Goal: Task Accomplishment & Management: Complete application form

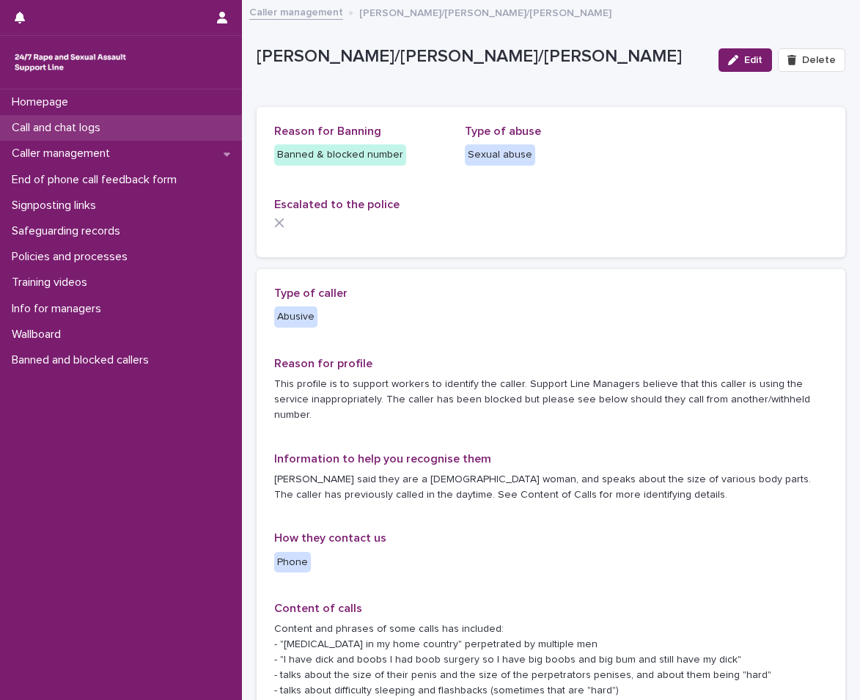
click at [109, 133] on p "Call and chat logs" at bounding box center [59, 128] width 106 height 14
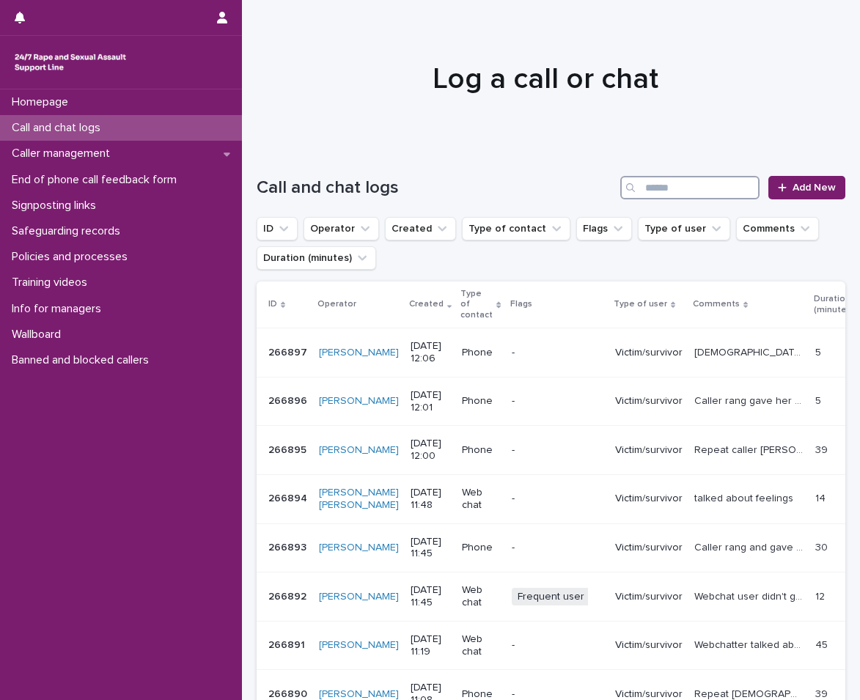
click at [685, 192] on input "Search" at bounding box center [689, 187] width 139 height 23
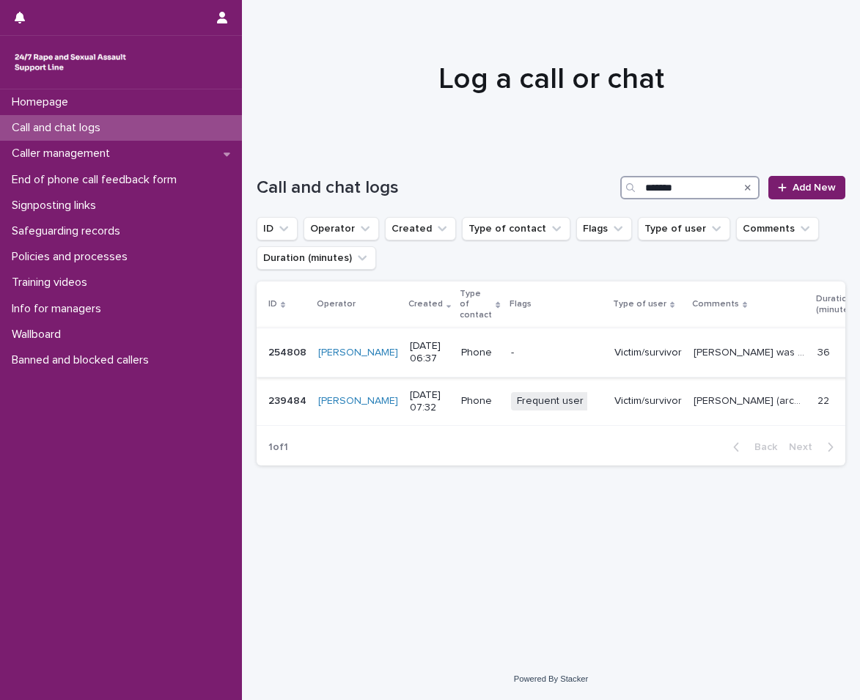
type input "*******"
click at [688, 358] on td "[PERSON_NAME] was abused by his father from age [DEMOGRAPHIC_DATA]. This impact…" at bounding box center [750, 352] width 124 height 49
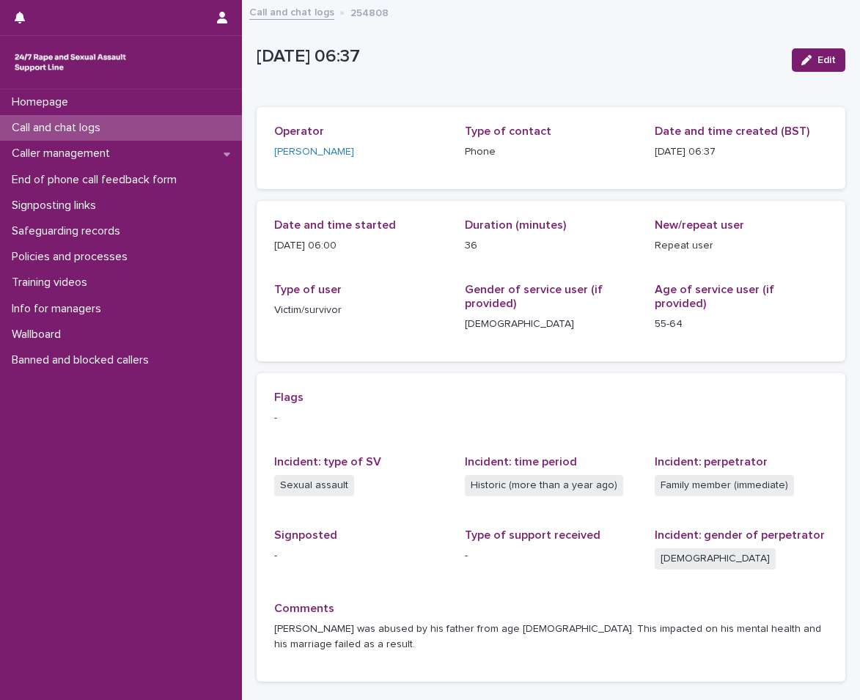
click at [77, 129] on p "Call and chat logs" at bounding box center [59, 128] width 106 height 14
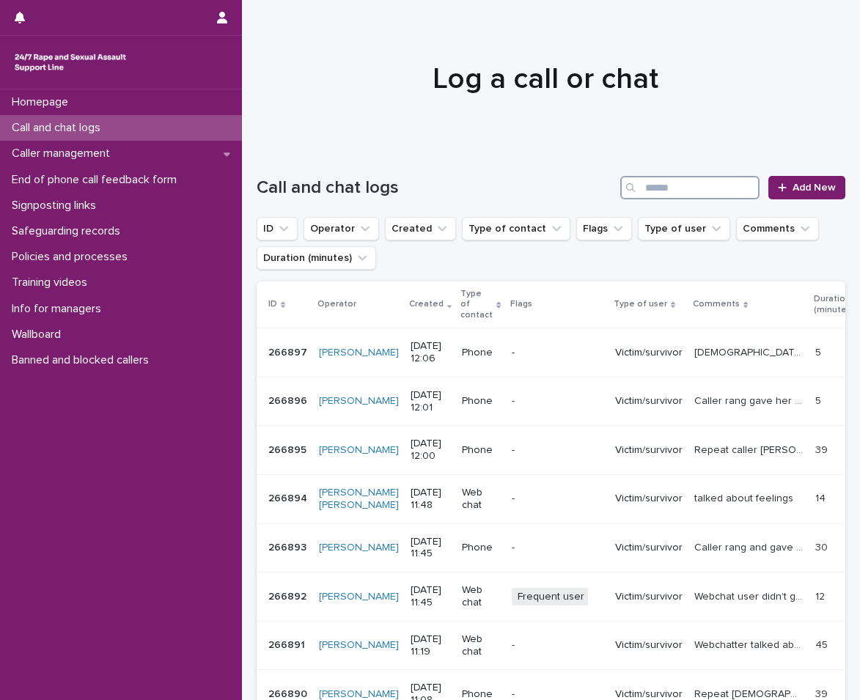
click at [649, 194] on input "Search" at bounding box center [689, 187] width 139 height 23
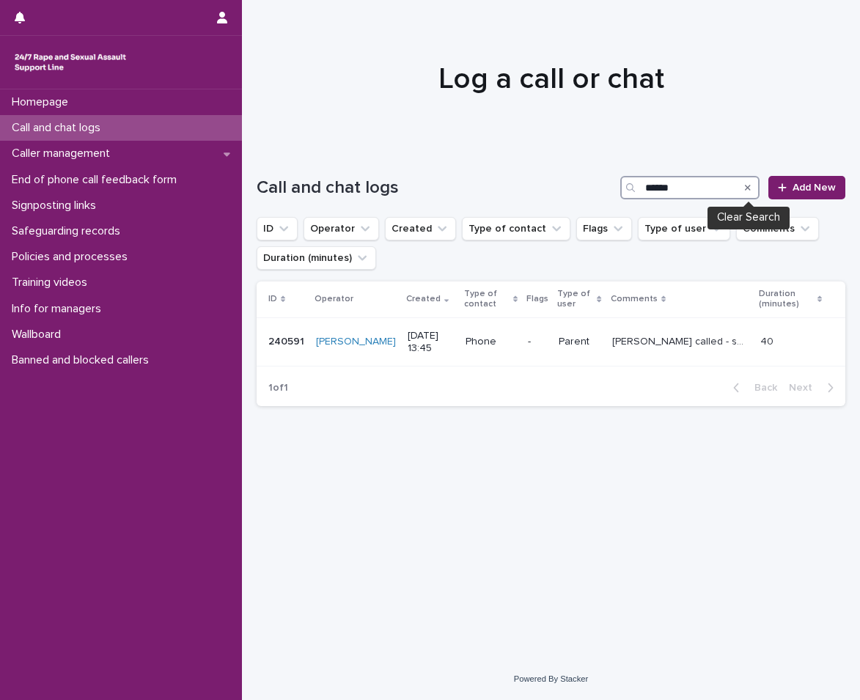
type input "******"
click at [751, 188] on icon "Search" at bounding box center [748, 187] width 6 height 9
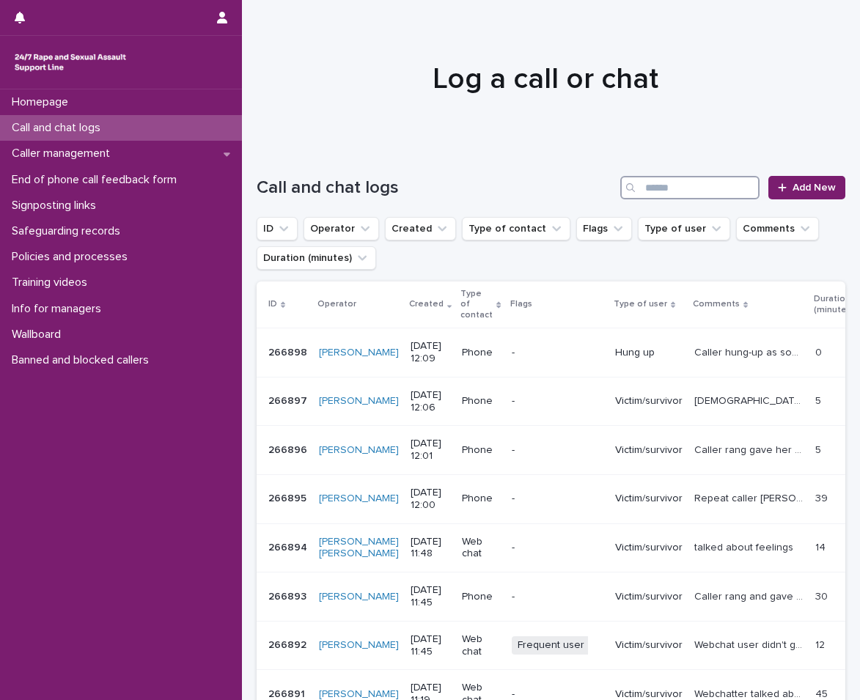
click at [701, 188] on input "Search" at bounding box center [689, 187] width 139 height 23
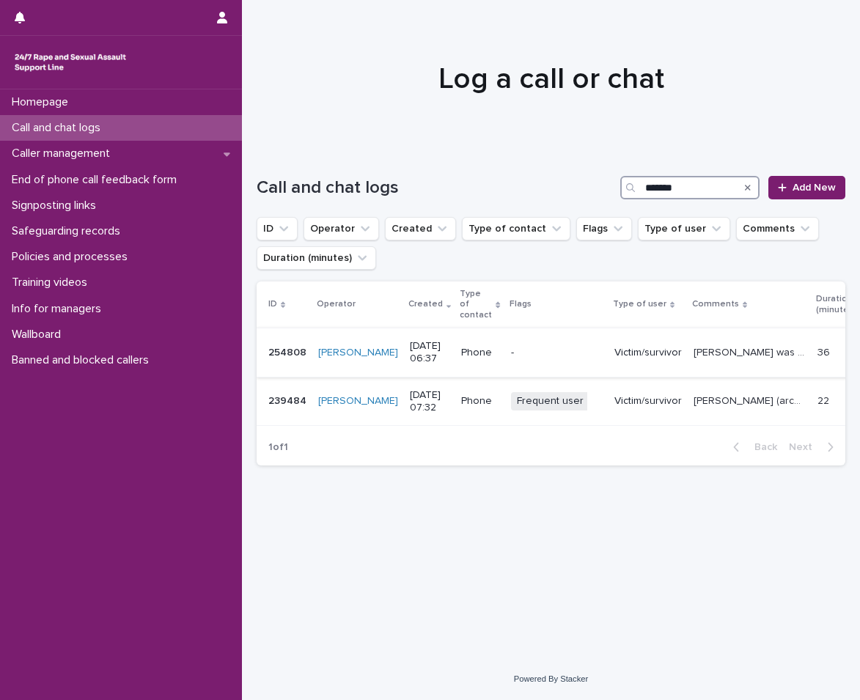
type input "*******"
click at [688, 356] on td "[PERSON_NAME] was abused by his father from age [DEMOGRAPHIC_DATA]. This impact…" at bounding box center [750, 352] width 124 height 49
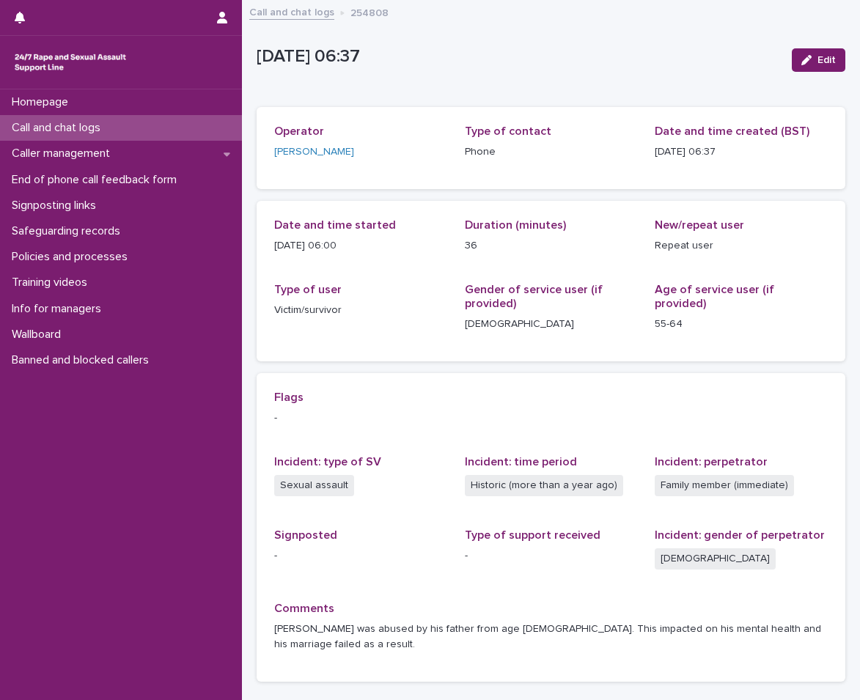
click at [20, 66] on img at bounding box center [70, 62] width 117 height 29
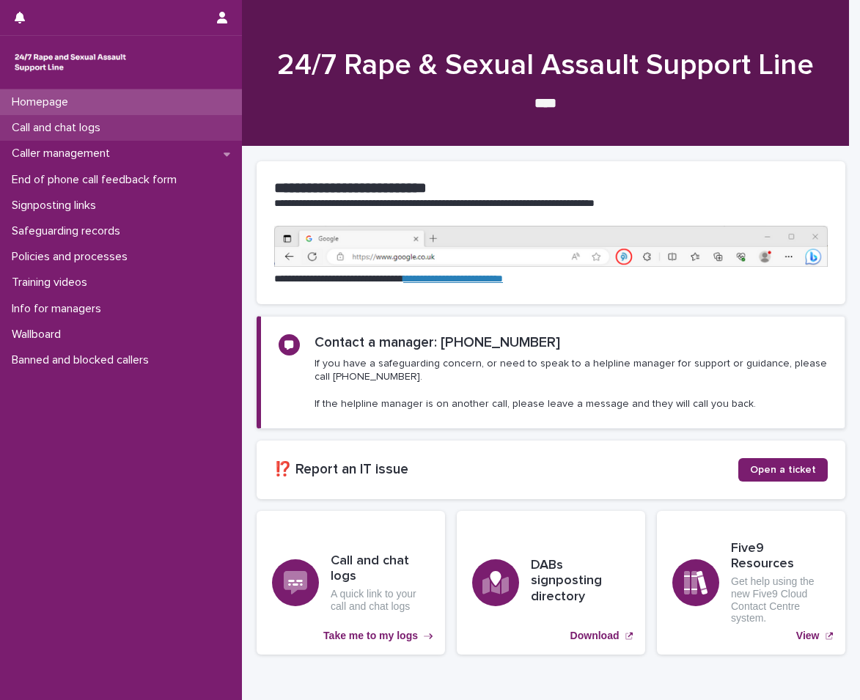
click at [129, 127] on div "Call and chat logs" at bounding box center [121, 128] width 242 height 26
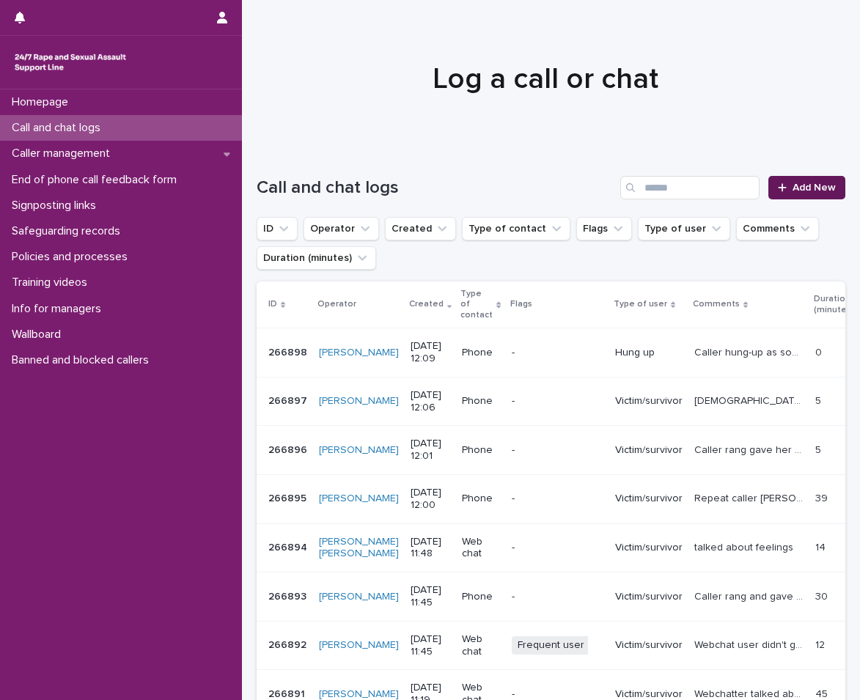
click at [793, 187] on span "Add New" at bounding box center [814, 188] width 43 height 10
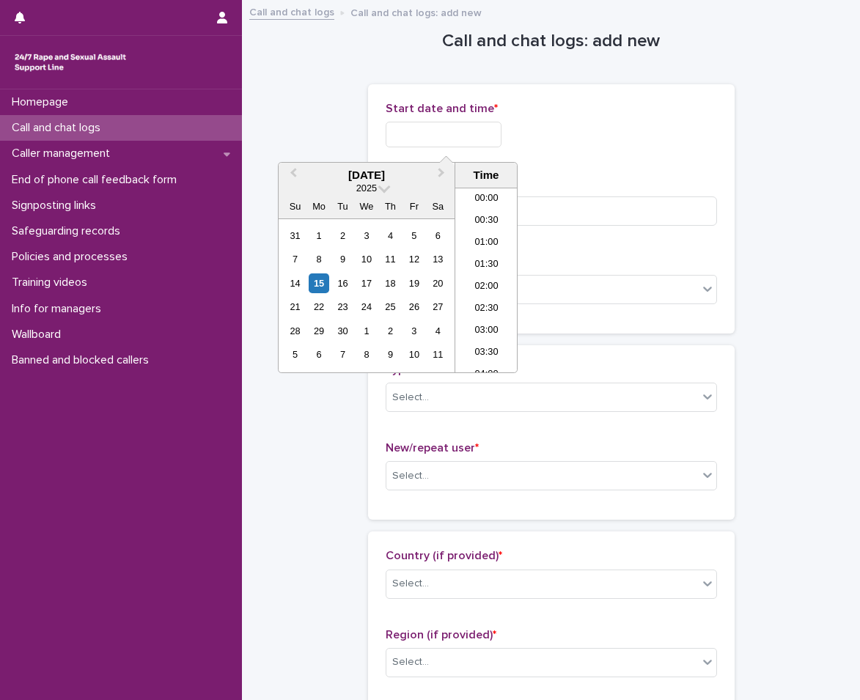
click at [473, 136] on input "text" at bounding box center [444, 135] width 116 height 26
click at [486, 280] on li "12:00" at bounding box center [486, 280] width 62 height 22
click at [475, 139] on input "**********" at bounding box center [444, 135] width 116 height 26
type input "**********"
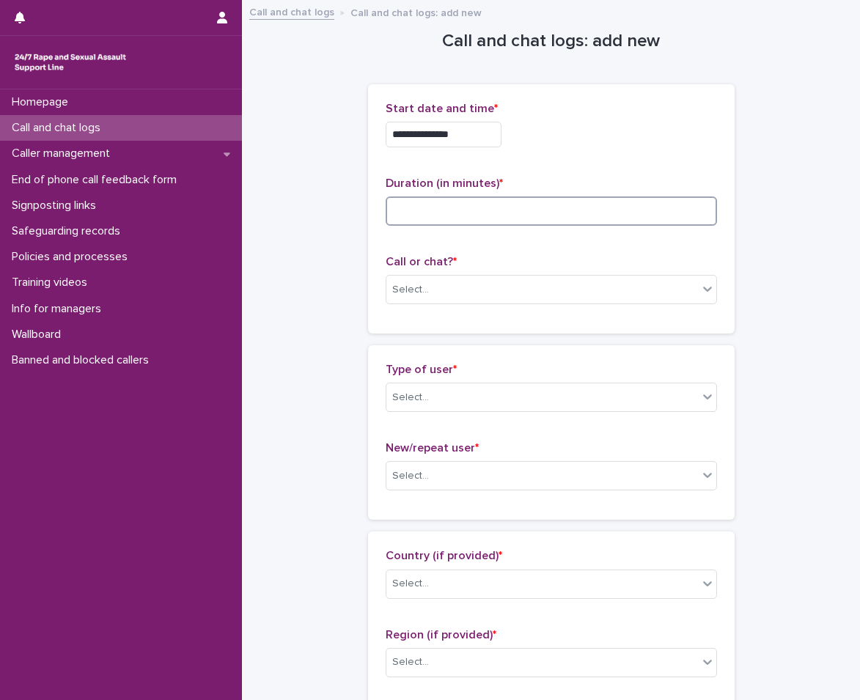
click at [538, 201] on input at bounding box center [551, 210] width 331 height 29
type input "*"
click at [402, 281] on div "Select..." at bounding box center [542, 290] width 312 height 24
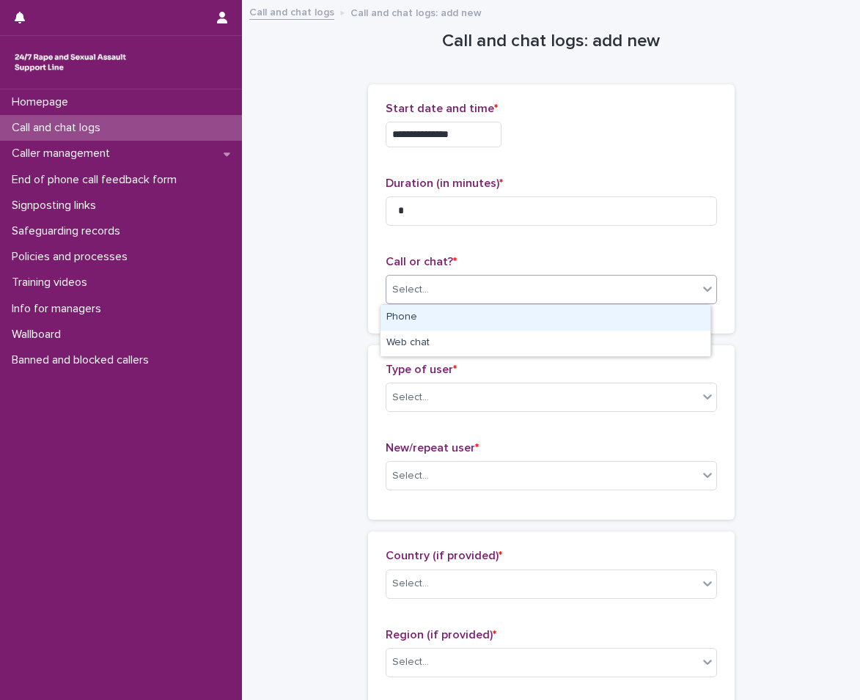
click at [413, 317] on div "Phone" at bounding box center [545, 318] width 330 height 26
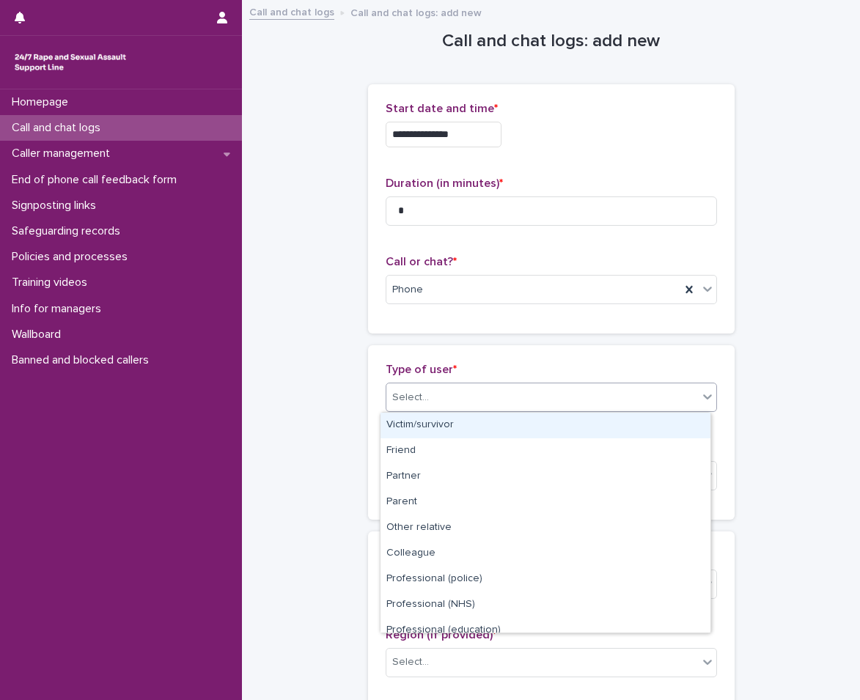
click at [402, 401] on div "Select..." at bounding box center [410, 397] width 37 height 15
click at [406, 422] on div "Victim/survivor" at bounding box center [545, 426] width 330 height 26
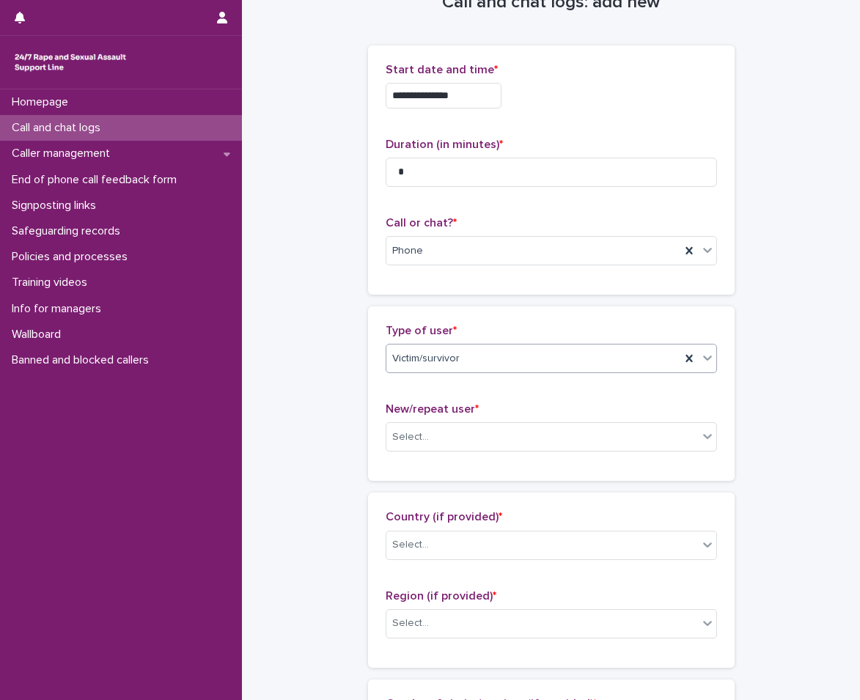
scroll to position [73, 0]
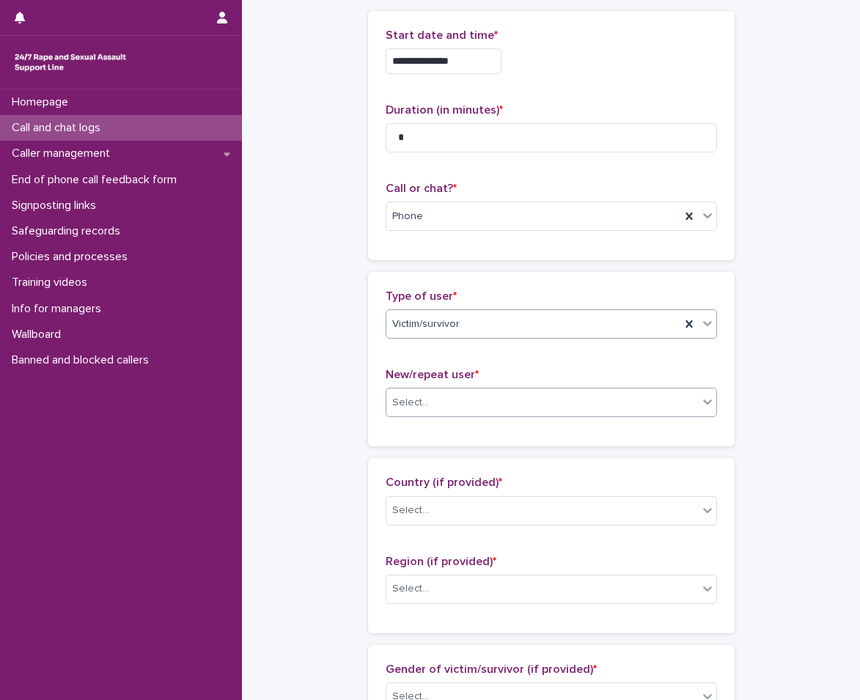
click at [413, 408] on div "Select..." at bounding box center [410, 402] width 37 height 15
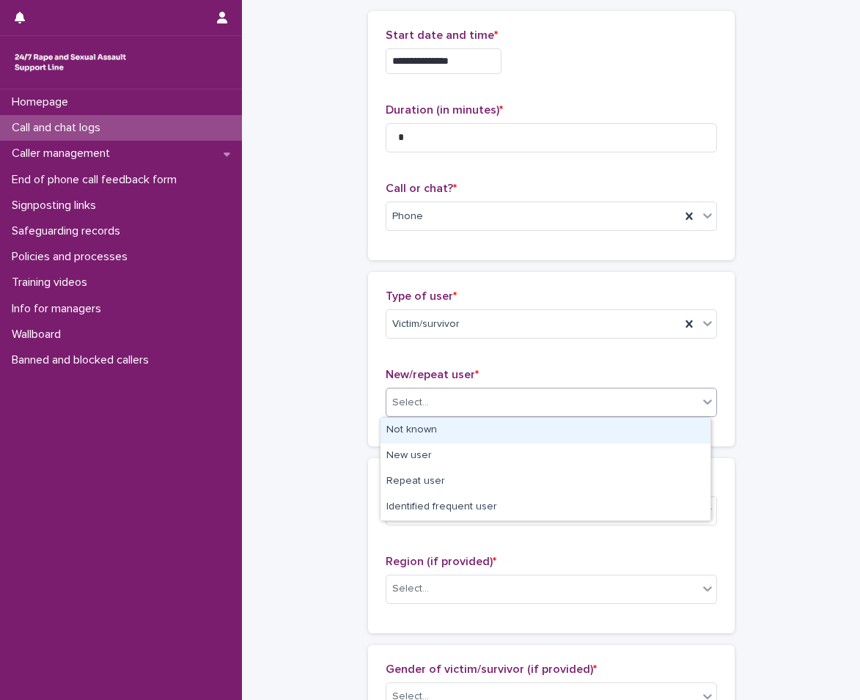
click at [413, 422] on div "Not known" at bounding box center [545, 431] width 330 height 26
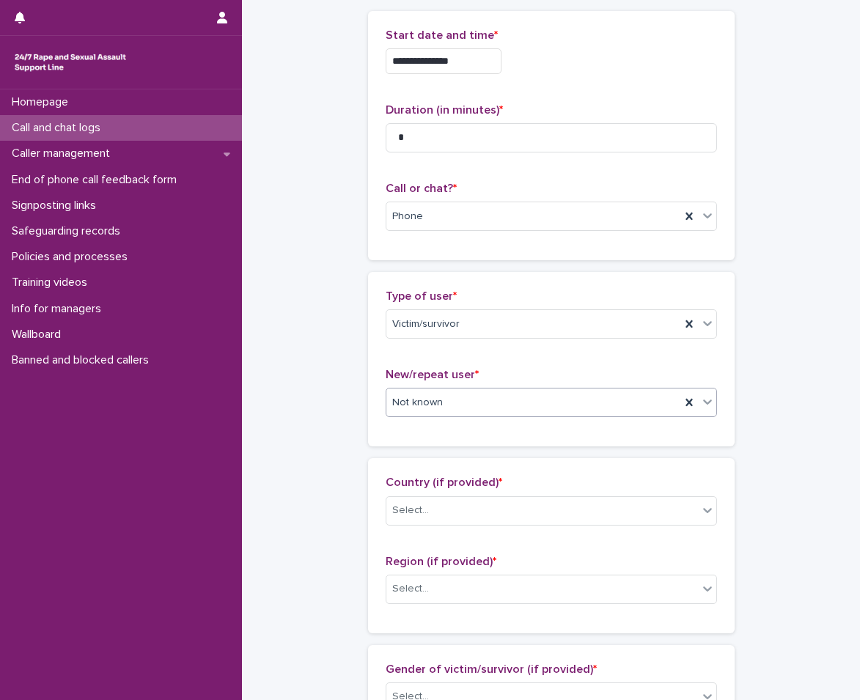
scroll to position [147, 0]
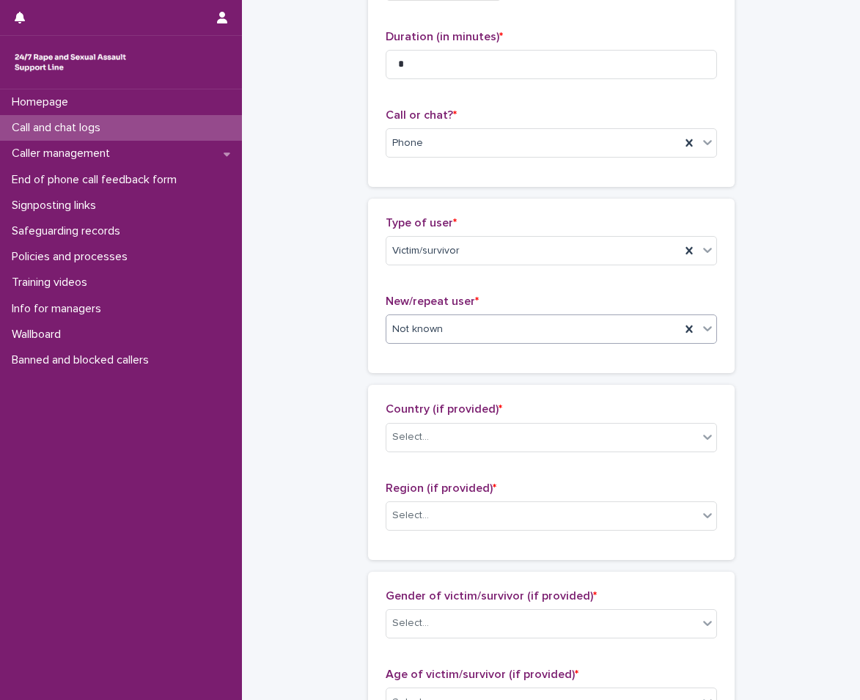
click at [427, 322] on span "Not known" at bounding box center [417, 329] width 51 height 15
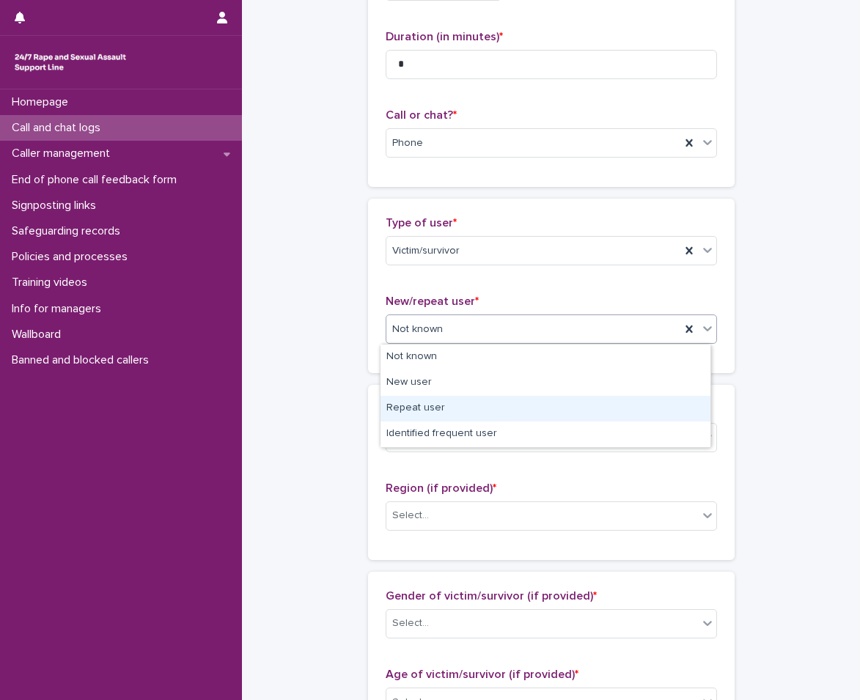
click at [432, 406] on div "Repeat user" at bounding box center [545, 409] width 330 height 26
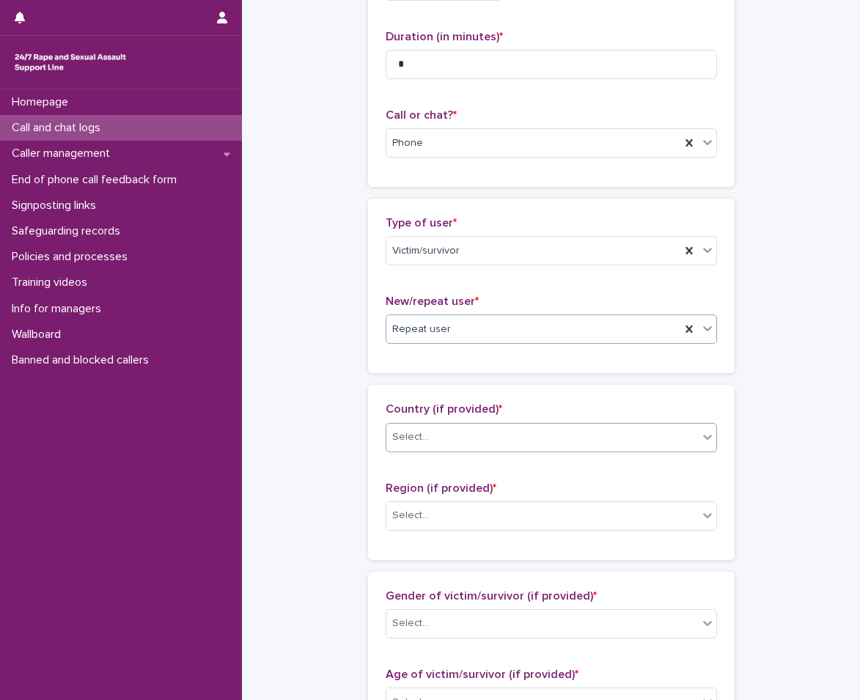
click at [422, 451] on div "Select..." at bounding box center [551, 437] width 331 height 29
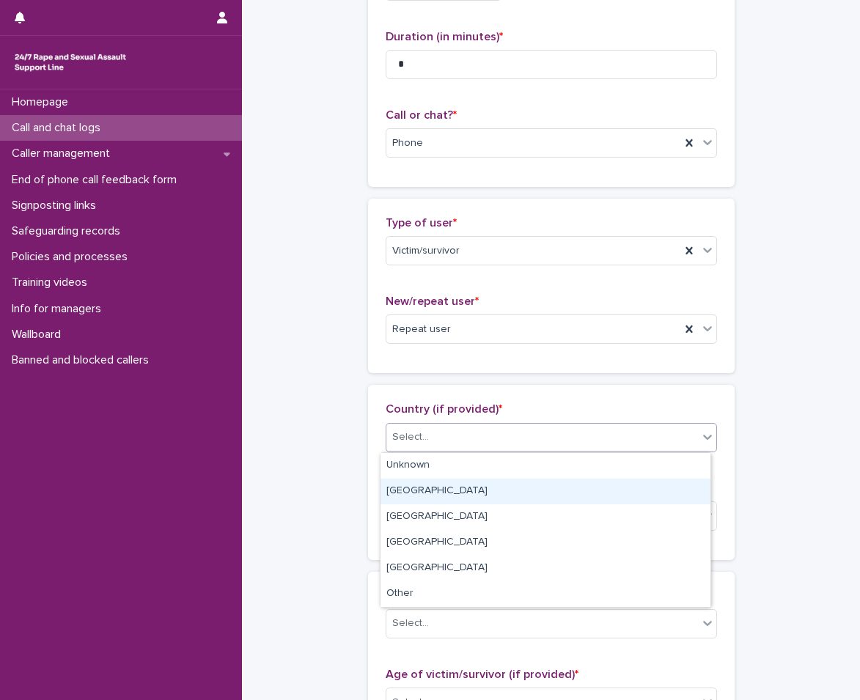
click at [419, 482] on div "[GEOGRAPHIC_DATA]" at bounding box center [545, 492] width 330 height 26
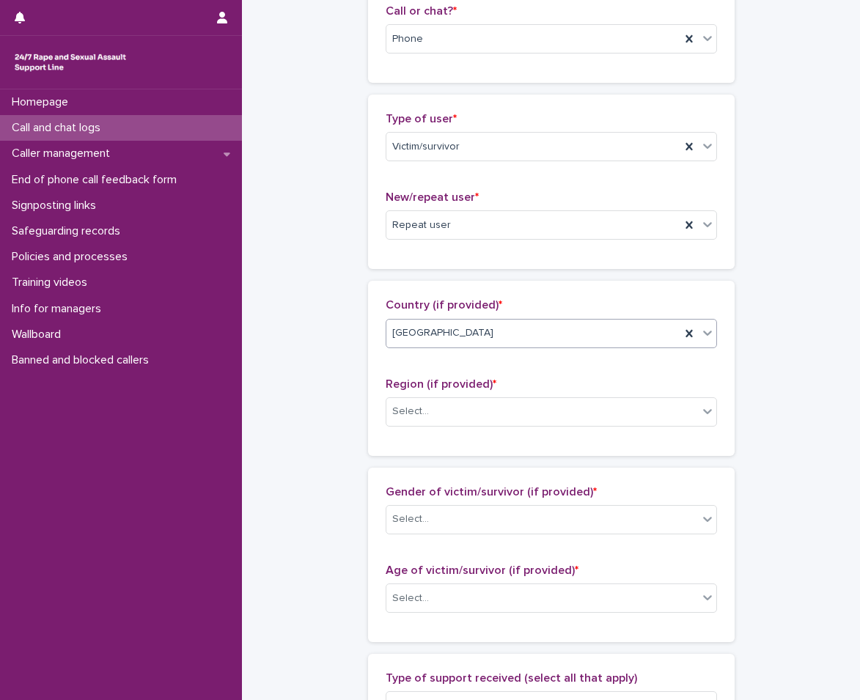
scroll to position [293, 0]
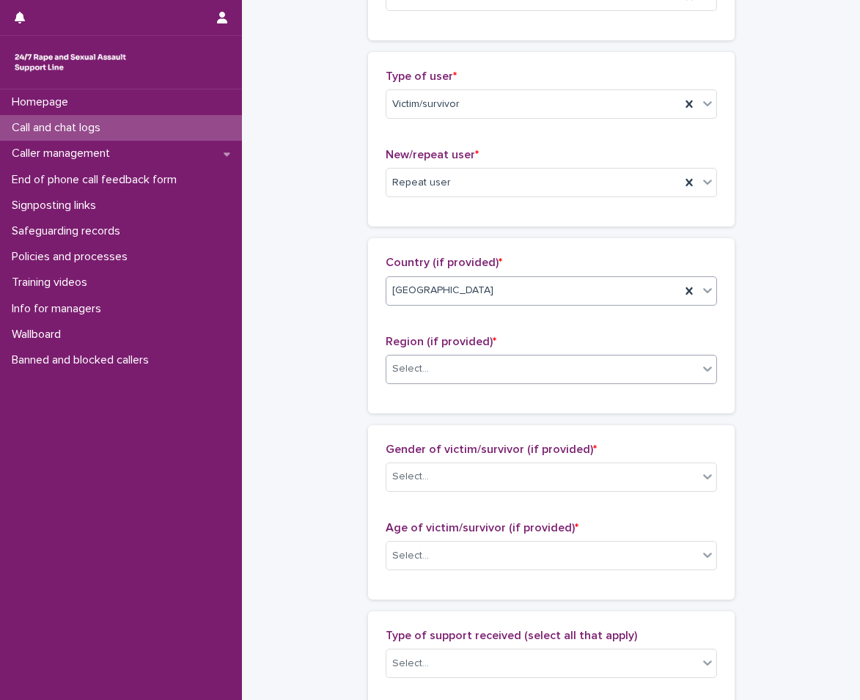
click at [421, 367] on div "Select..." at bounding box center [410, 368] width 37 height 15
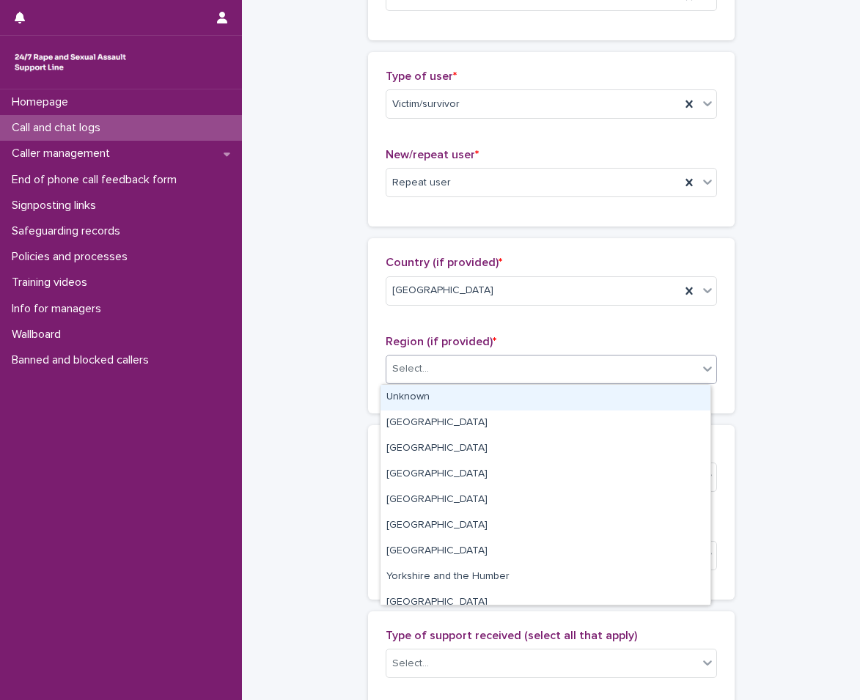
click at [417, 391] on div "Unknown" at bounding box center [545, 398] width 330 height 26
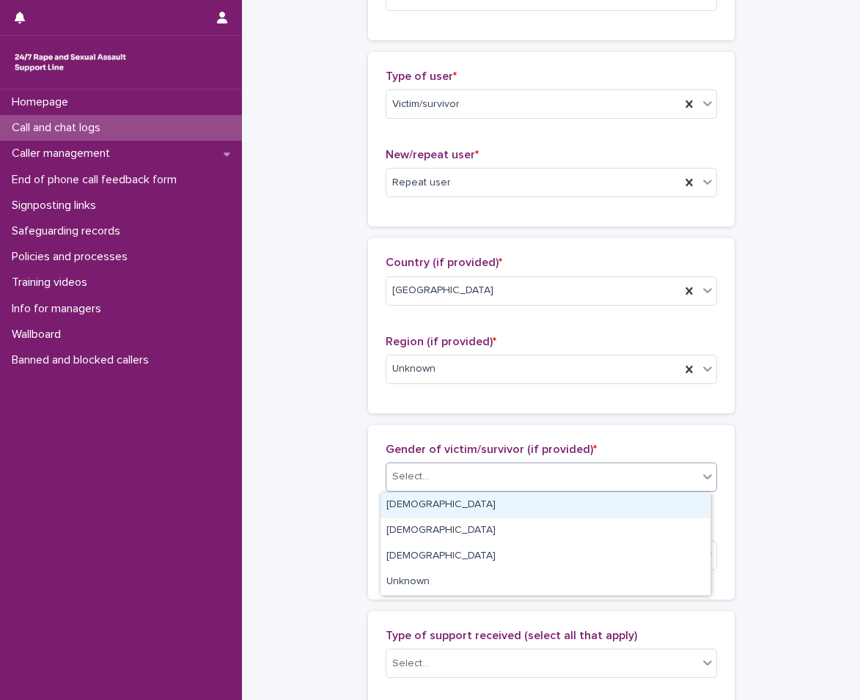
click at [430, 471] on input "text" at bounding box center [430, 477] width 1 height 12
click at [424, 504] on div "[DEMOGRAPHIC_DATA]" at bounding box center [545, 506] width 330 height 26
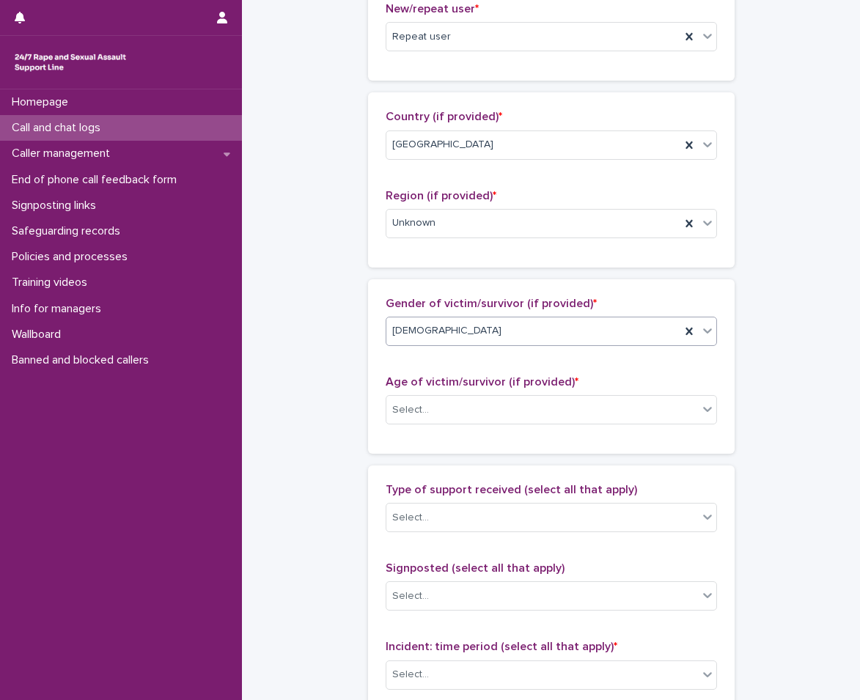
scroll to position [440, 0]
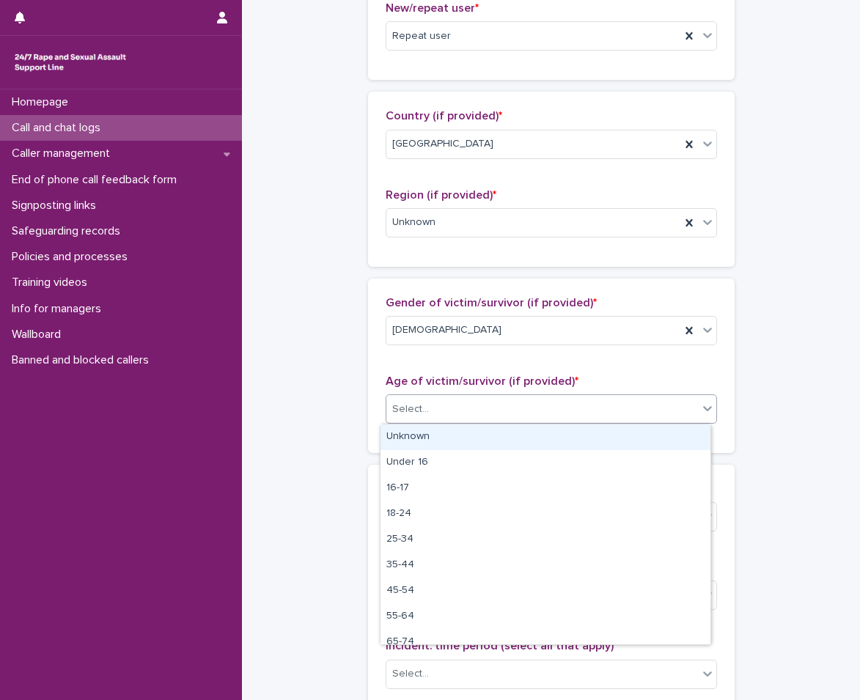
click at [427, 410] on div "Select..." at bounding box center [542, 409] width 312 height 24
click at [418, 438] on div "Unknown" at bounding box center [545, 437] width 330 height 26
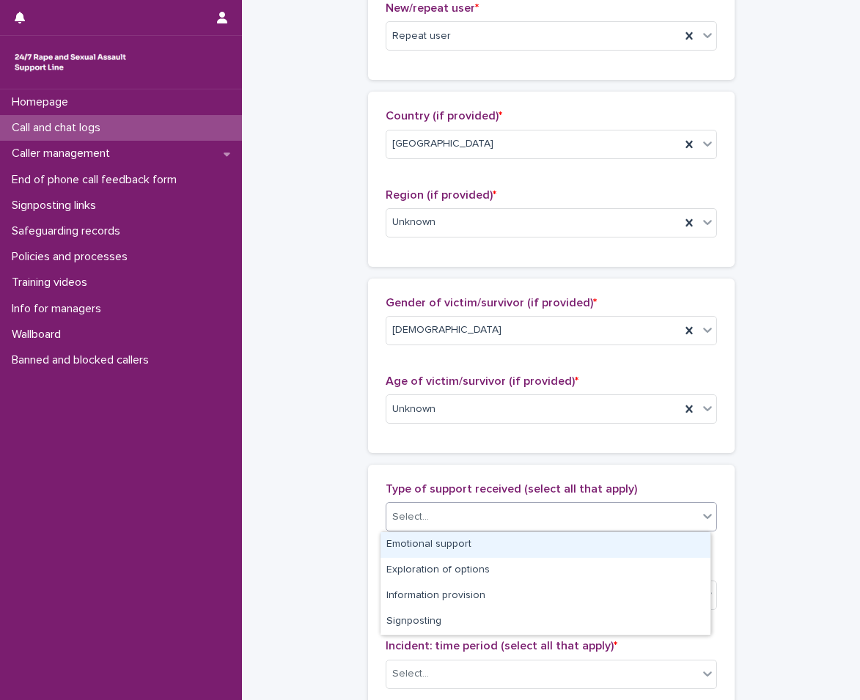
click at [411, 514] on div "Select..." at bounding box center [410, 517] width 37 height 15
click at [445, 542] on div "Emotional support" at bounding box center [545, 545] width 330 height 26
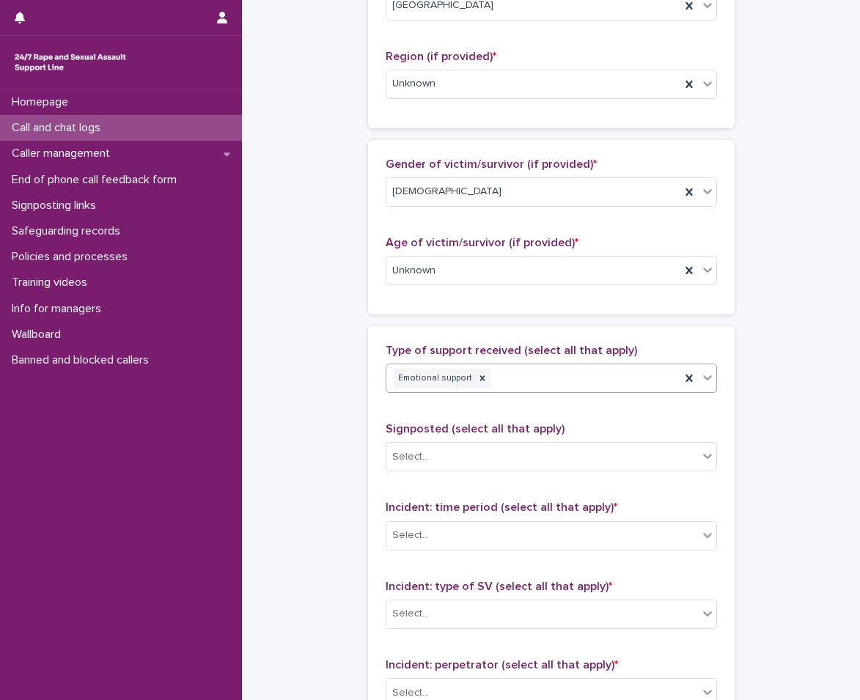
scroll to position [587, 0]
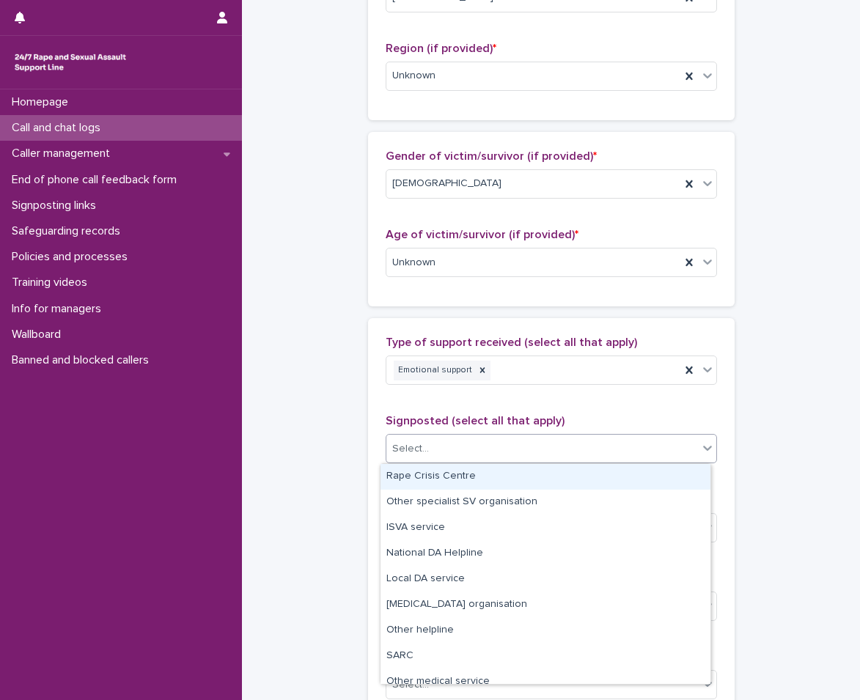
click at [424, 444] on div "Select..." at bounding box center [542, 449] width 312 height 24
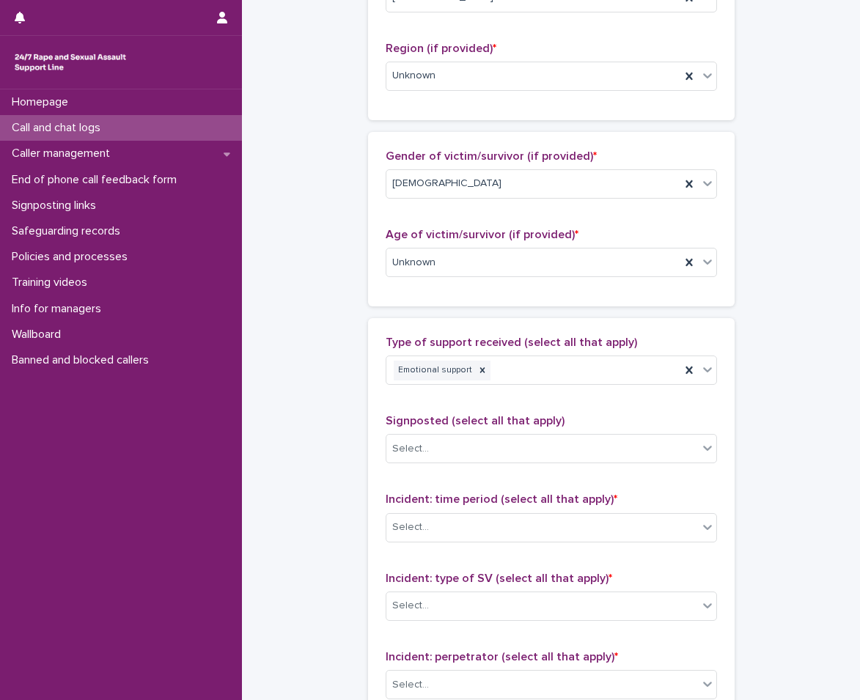
click at [344, 500] on div "**********" at bounding box center [551, 208] width 589 height 1587
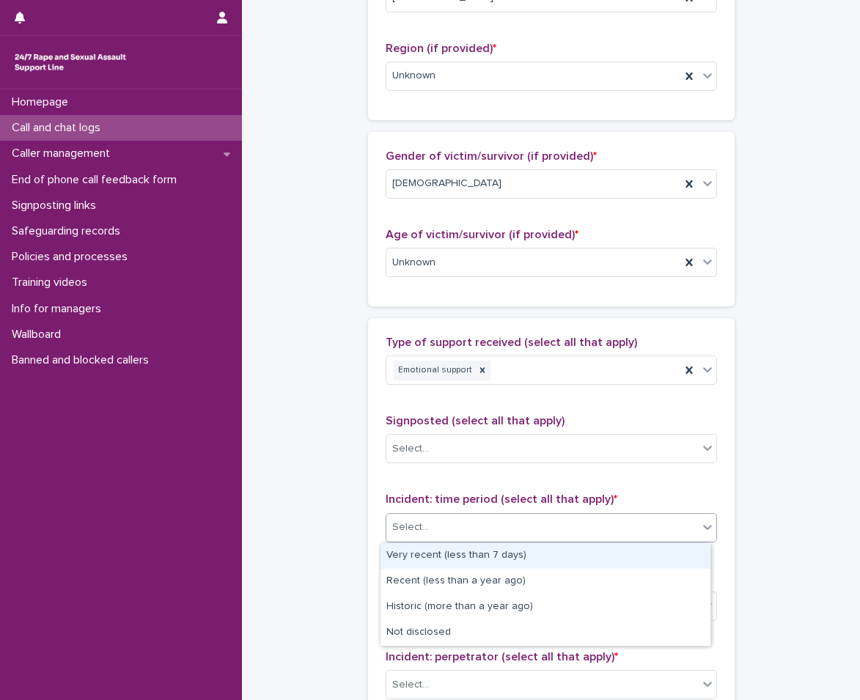
click at [435, 526] on div "Select..." at bounding box center [542, 527] width 312 height 24
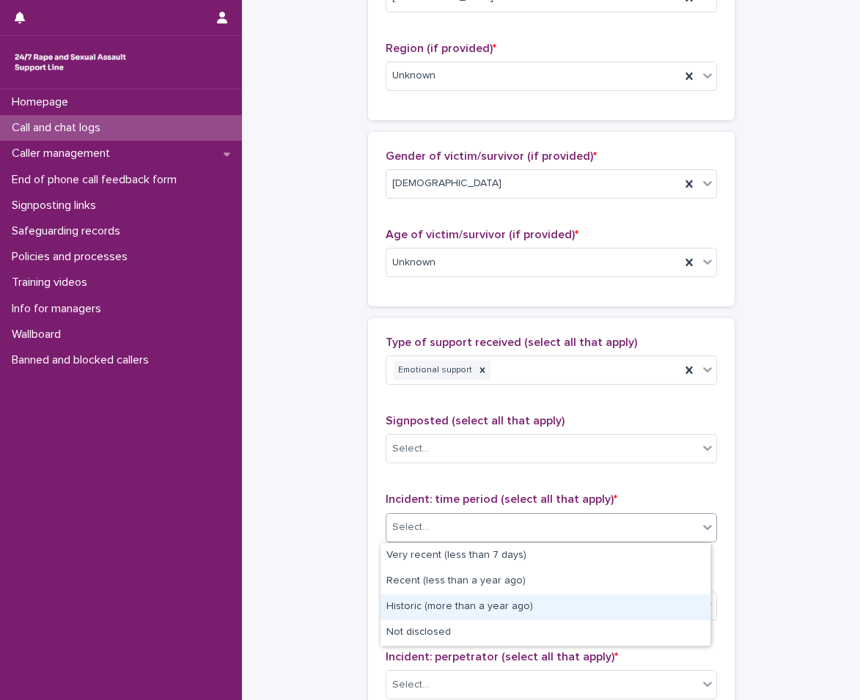
click at [431, 598] on div "Historic (more than a year ago)" at bounding box center [545, 608] width 330 height 26
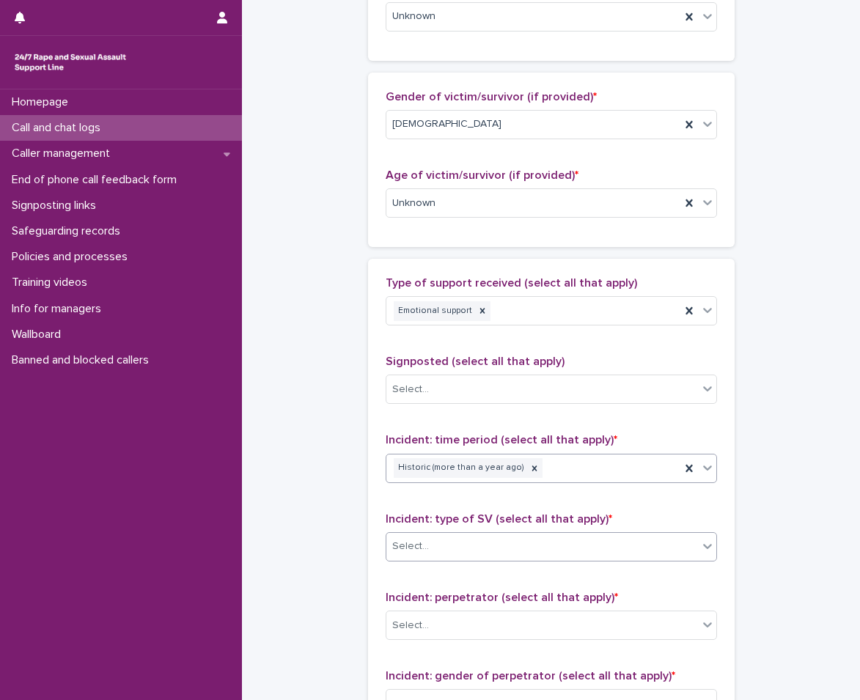
scroll to position [660, 0]
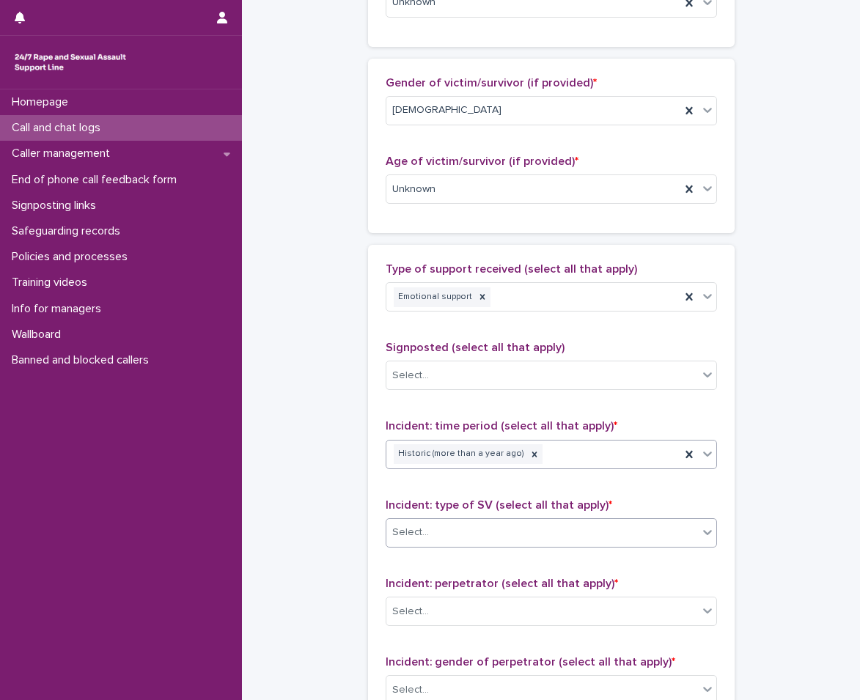
click at [427, 533] on div "Select..." at bounding box center [542, 533] width 312 height 24
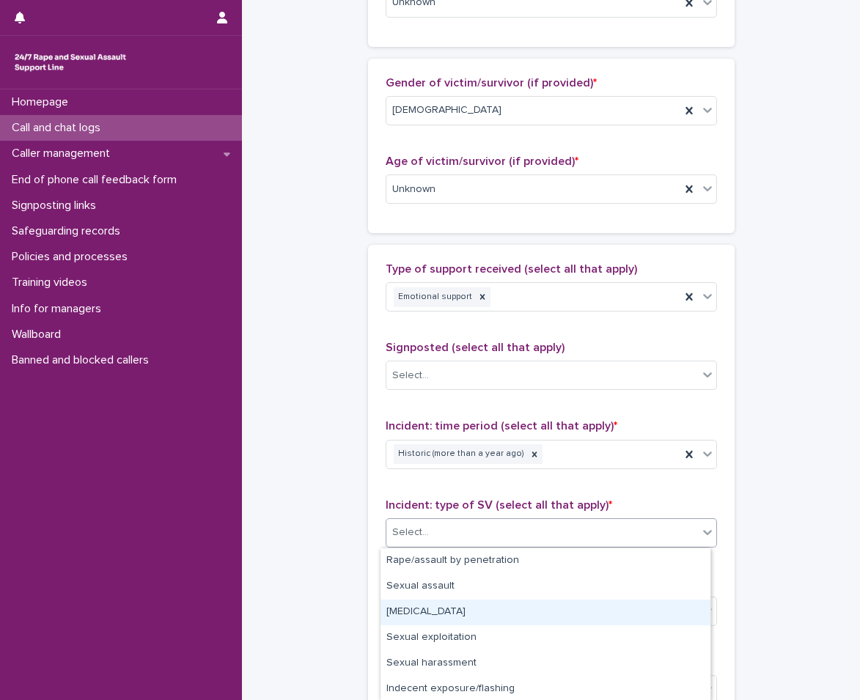
click at [442, 617] on div "[MEDICAL_DATA]" at bounding box center [545, 613] width 330 height 26
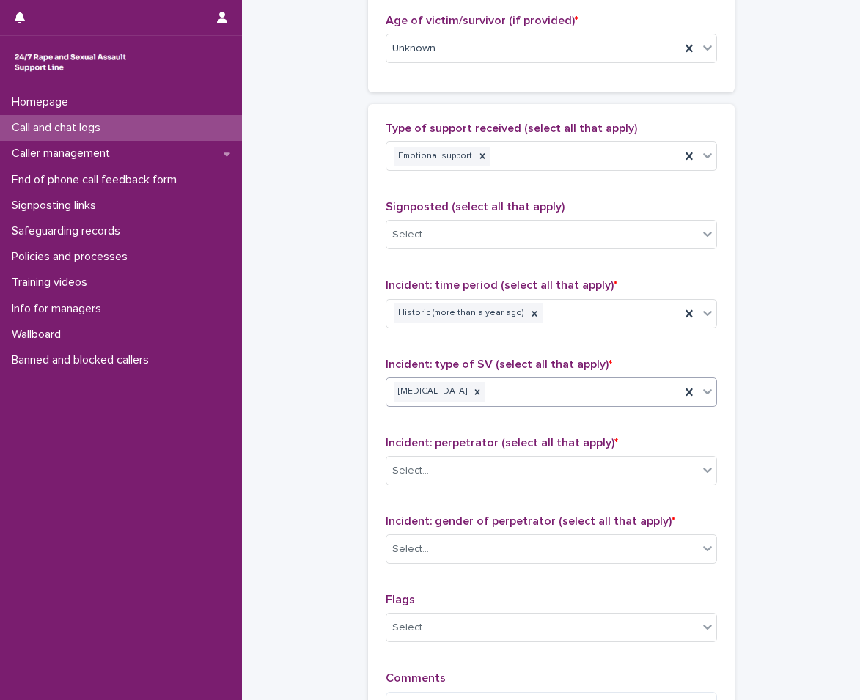
scroll to position [806, 0]
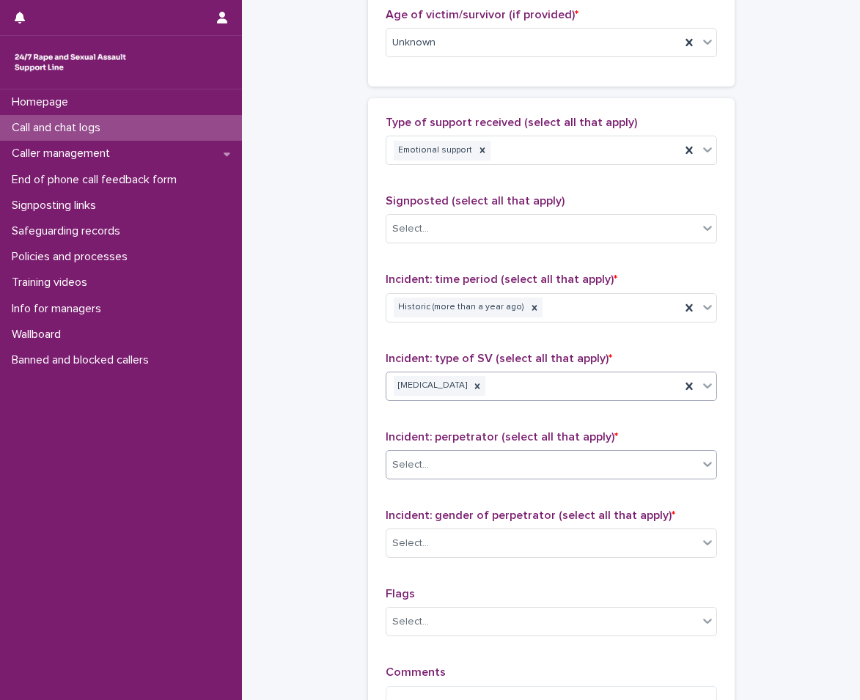
click at [433, 471] on div "Select..." at bounding box center [542, 465] width 312 height 24
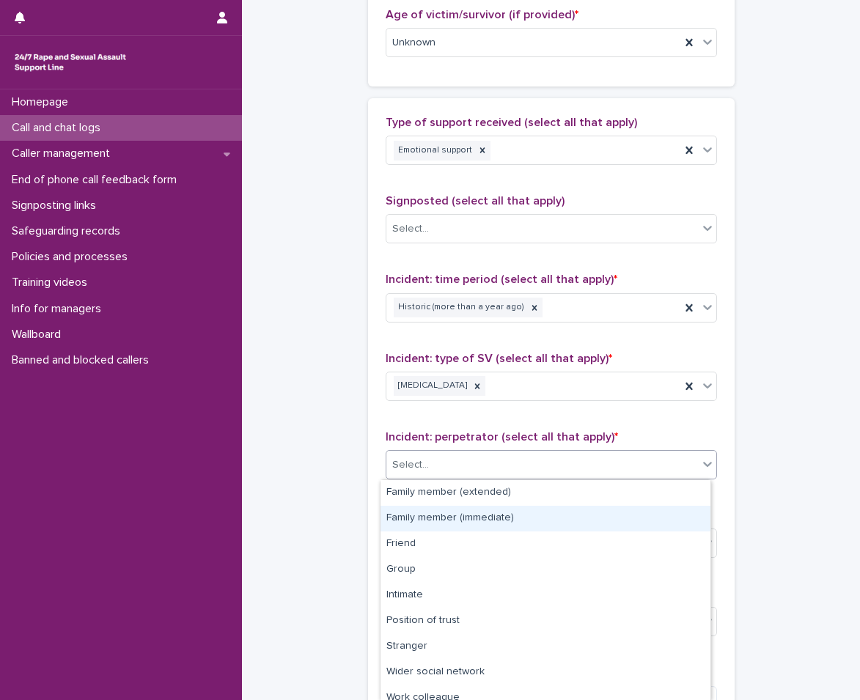
click at [440, 519] on div "Family member (immediate)" at bounding box center [545, 519] width 330 height 26
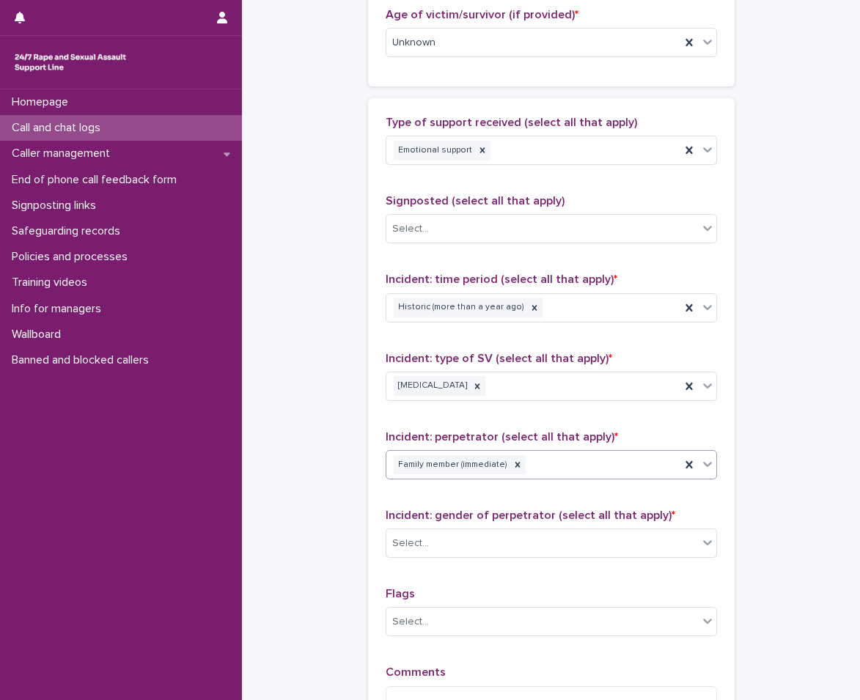
scroll to position [880, 0]
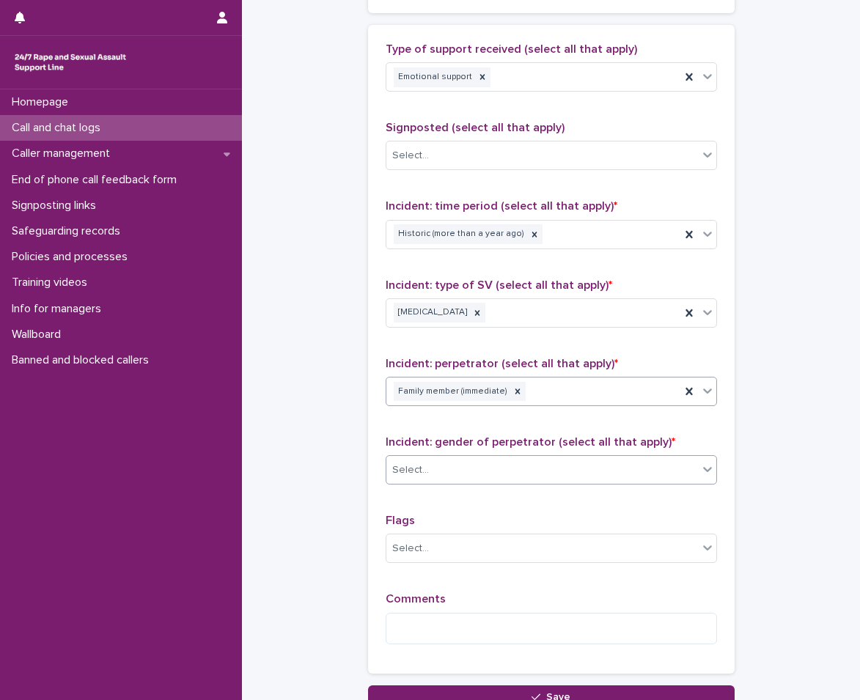
click at [427, 465] on div "Select..." at bounding box center [542, 470] width 312 height 24
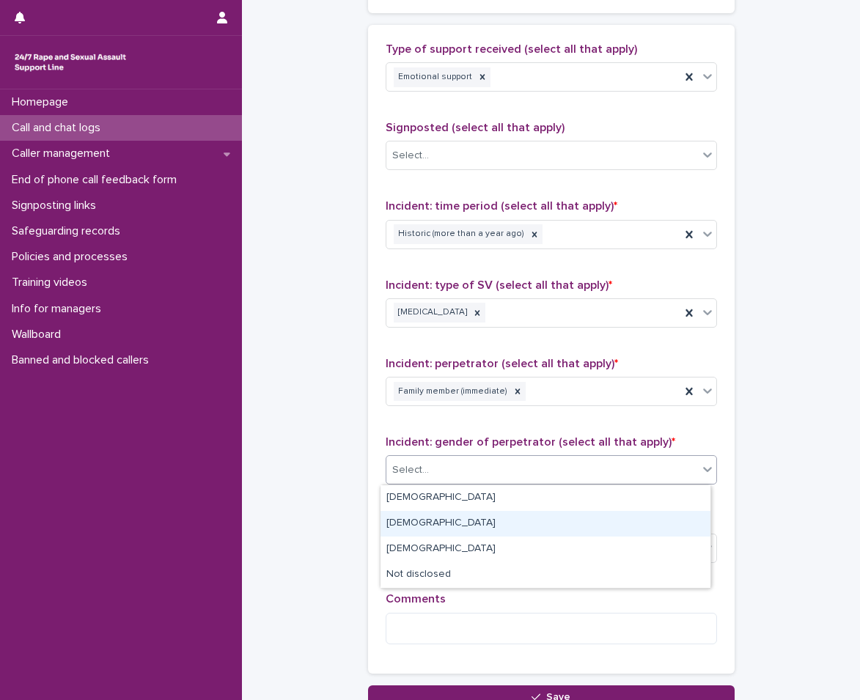
click at [419, 512] on div "[DEMOGRAPHIC_DATA]" at bounding box center [545, 524] width 330 height 26
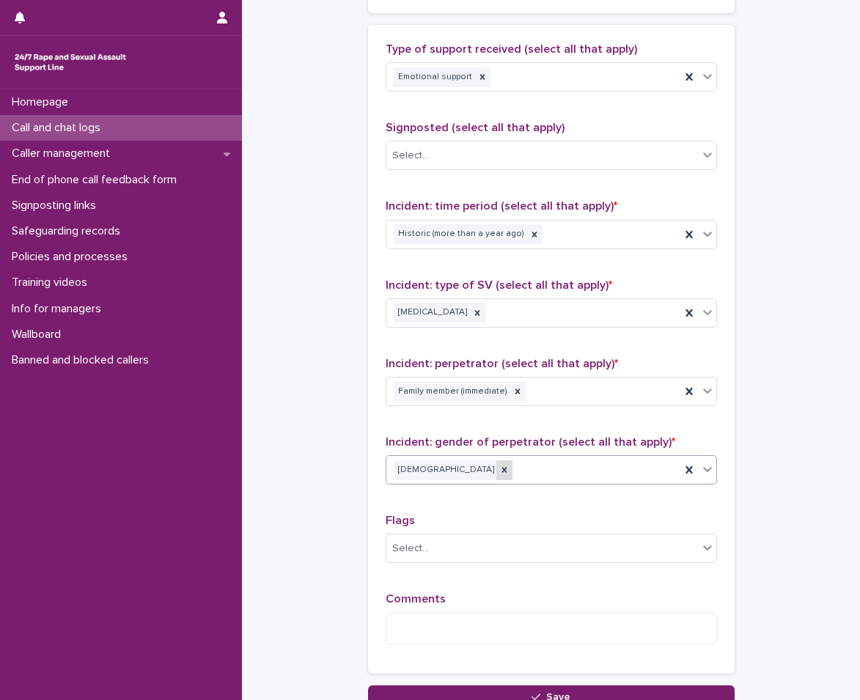
click at [499, 473] on icon at bounding box center [504, 470] width 10 height 10
click at [442, 470] on div "Select..." at bounding box center [542, 470] width 312 height 24
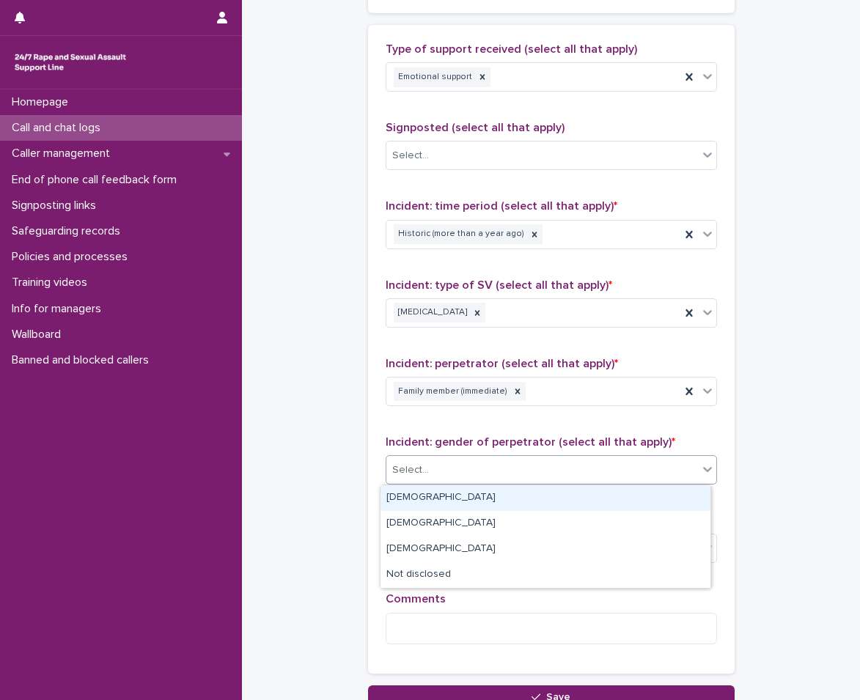
click at [430, 493] on div "[DEMOGRAPHIC_DATA]" at bounding box center [545, 498] width 330 height 26
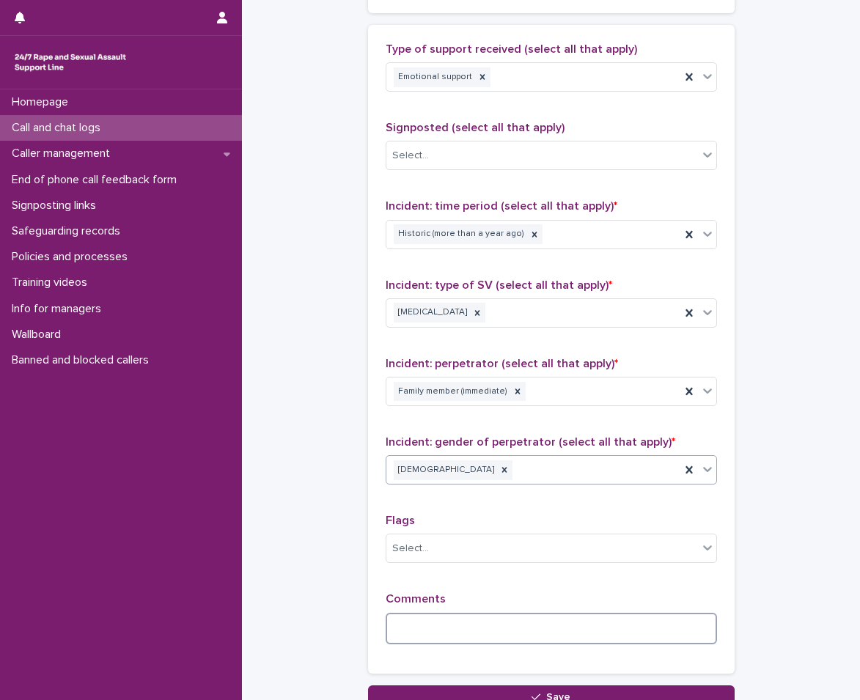
click at [430, 627] on textarea at bounding box center [551, 629] width 331 height 32
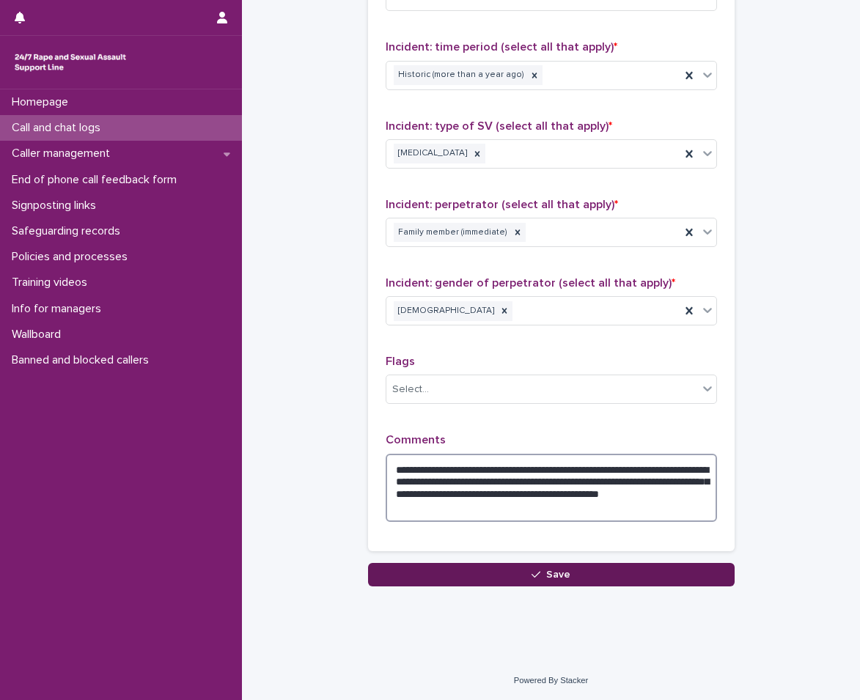
scroll to position [1040, 0]
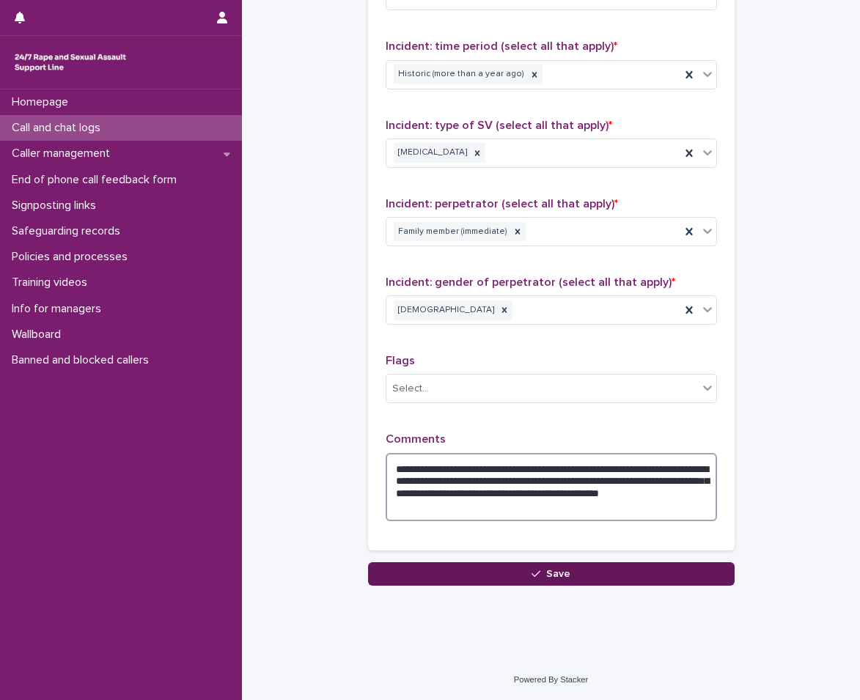
type textarea "**********"
click at [677, 570] on button "Save" at bounding box center [551, 573] width 367 height 23
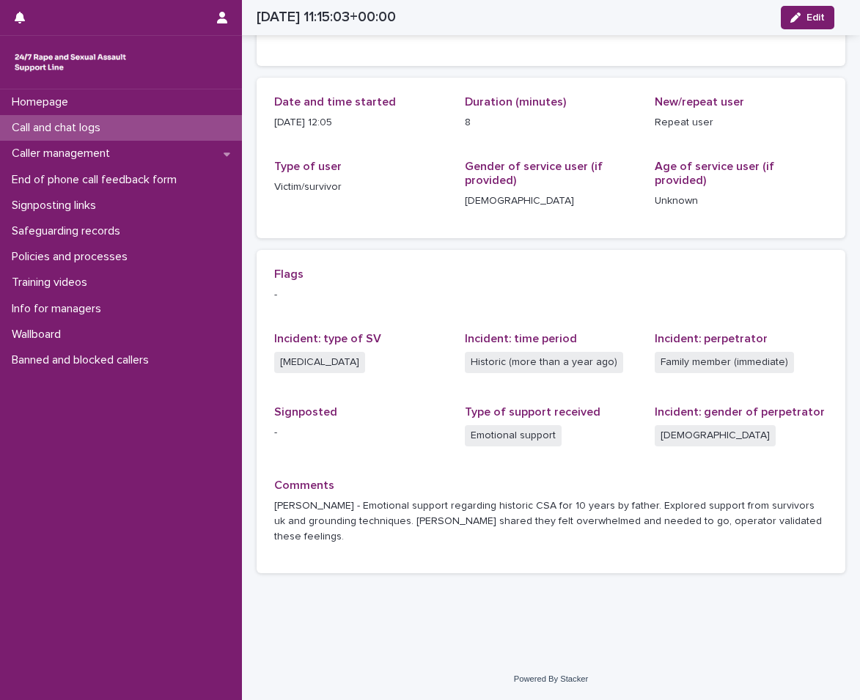
scroll to position [108, 0]
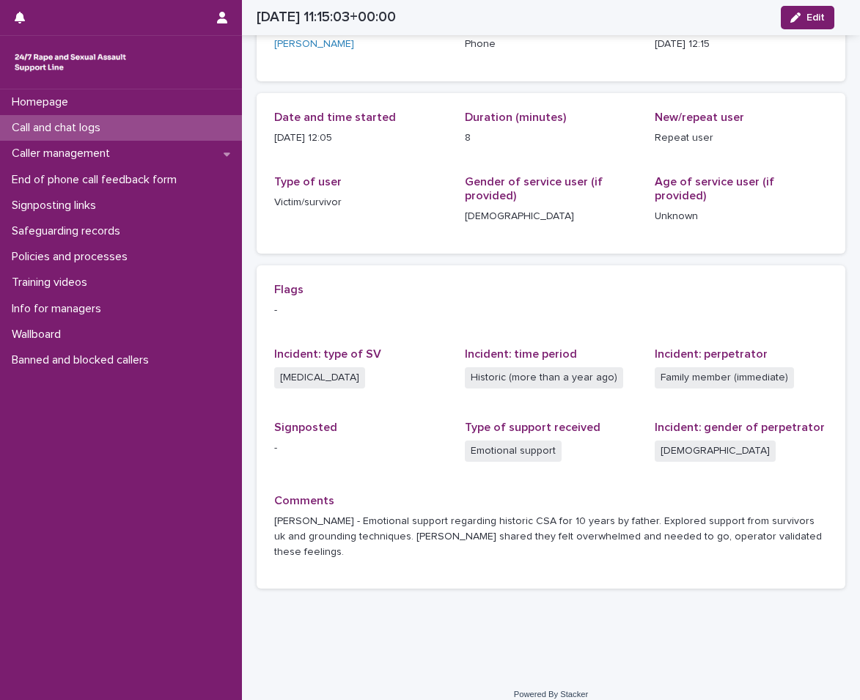
click at [30, 127] on p "Call and chat logs" at bounding box center [59, 128] width 106 height 14
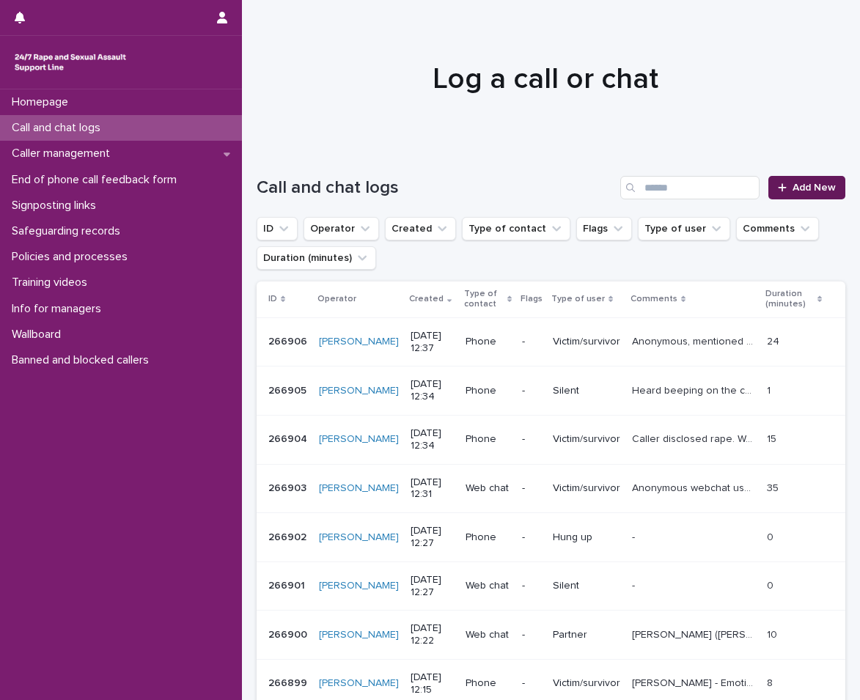
click at [785, 196] on link "Add New" at bounding box center [806, 187] width 77 height 23
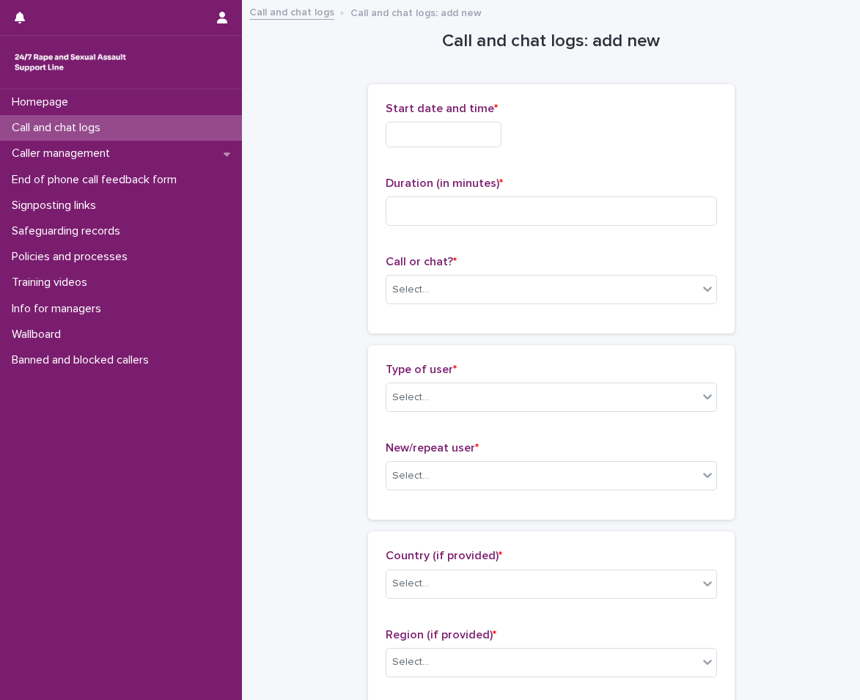
click at [431, 141] on input "text" at bounding box center [444, 135] width 116 height 26
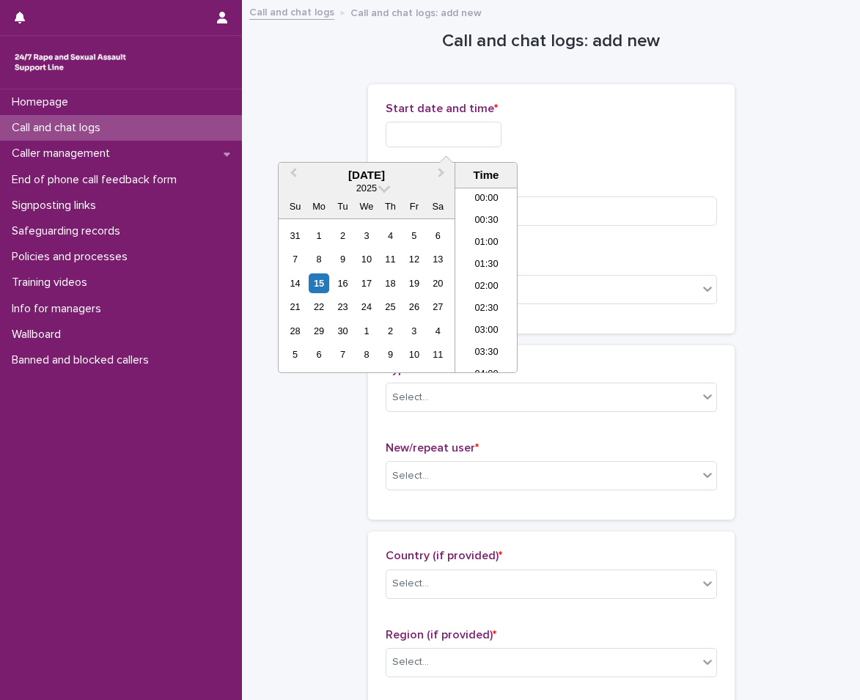
scroll to position [469, 0]
click at [480, 257] on li "12:00" at bounding box center [486, 258] width 62 height 22
click at [467, 142] on input "**********" at bounding box center [444, 135] width 116 height 26
type input "**********"
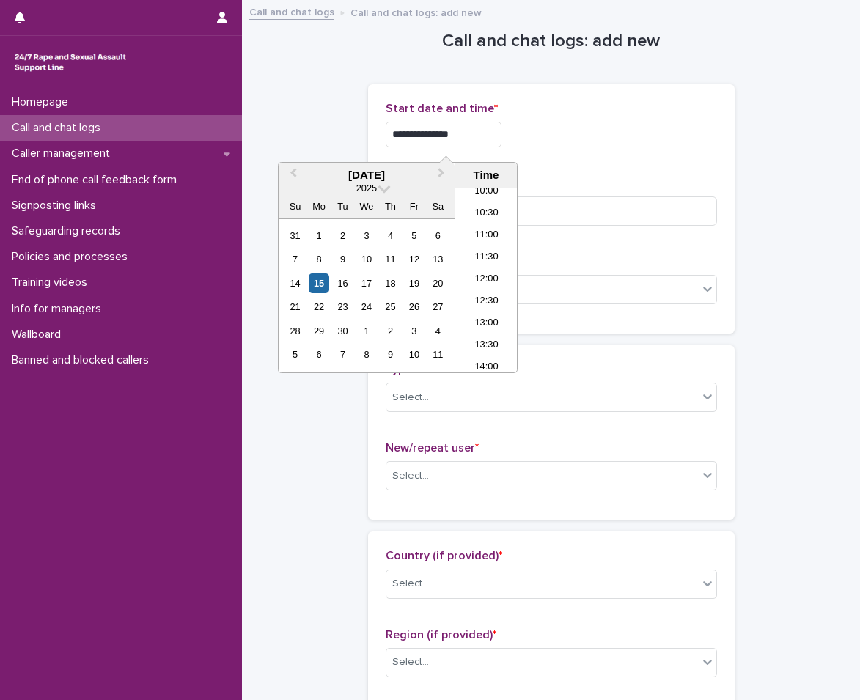
click at [600, 230] on div "Duration (in minutes) *" at bounding box center [551, 207] width 331 height 61
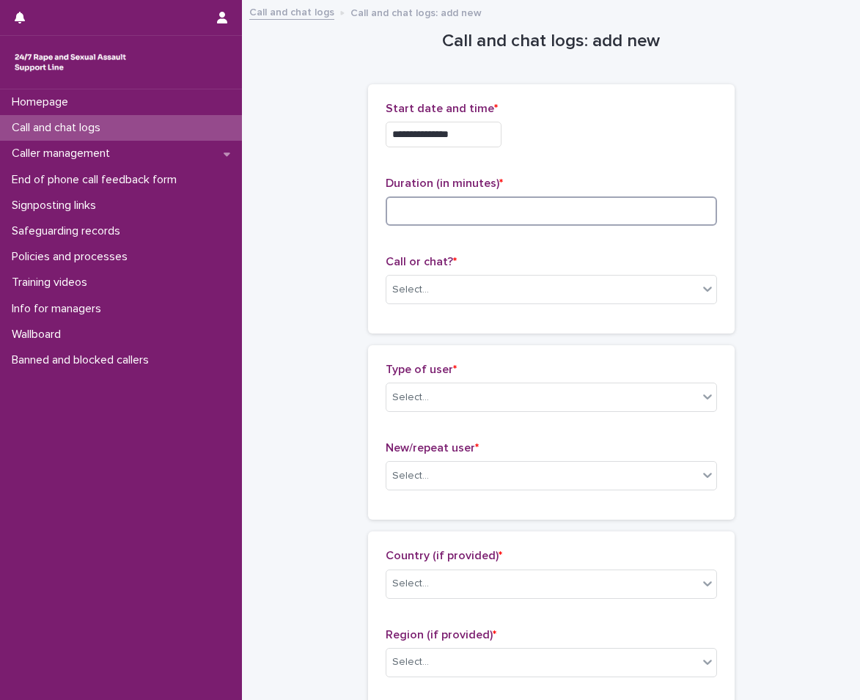
click at [609, 207] on input at bounding box center [551, 210] width 331 height 29
type input "*"
click at [485, 294] on div "Select..." at bounding box center [542, 290] width 312 height 24
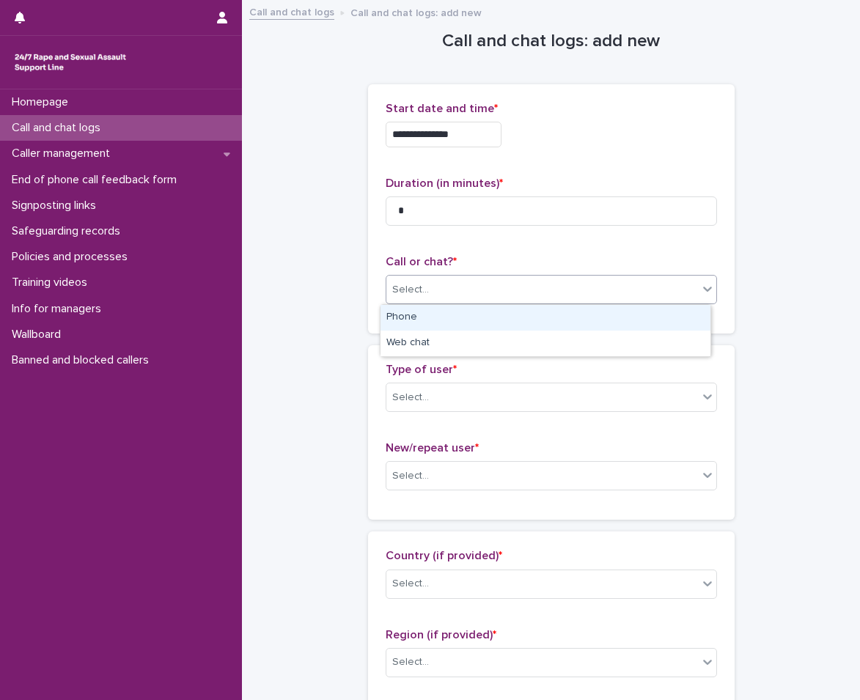
click at [431, 323] on div "Phone" at bounding box center [545, 318] width 330 height 26
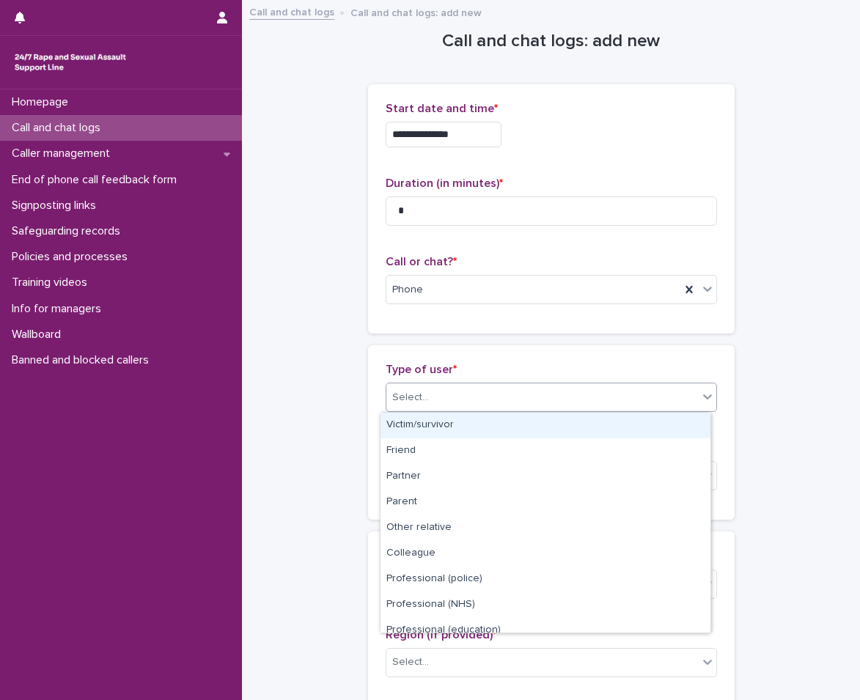
click at [439, 386] on div "Select..." at bounding box center [542, 398] width 312 height 24
click at [442, 419] on div "Victim/survivor" at bounding box center [545, 426] width 330 height 26
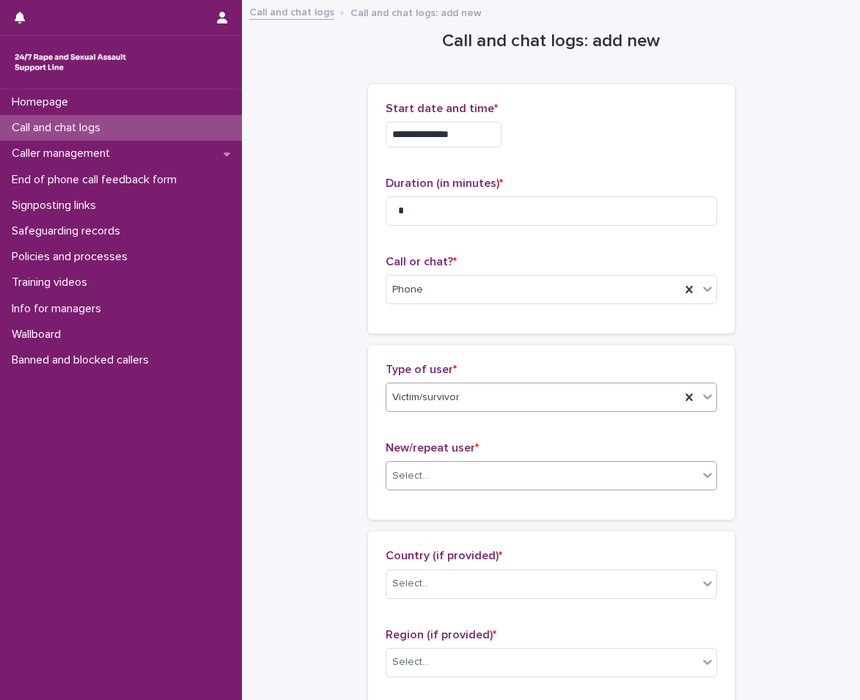
click at [437, 476] on div "Select..." at bounding box center [542, 476] width 312 height 24
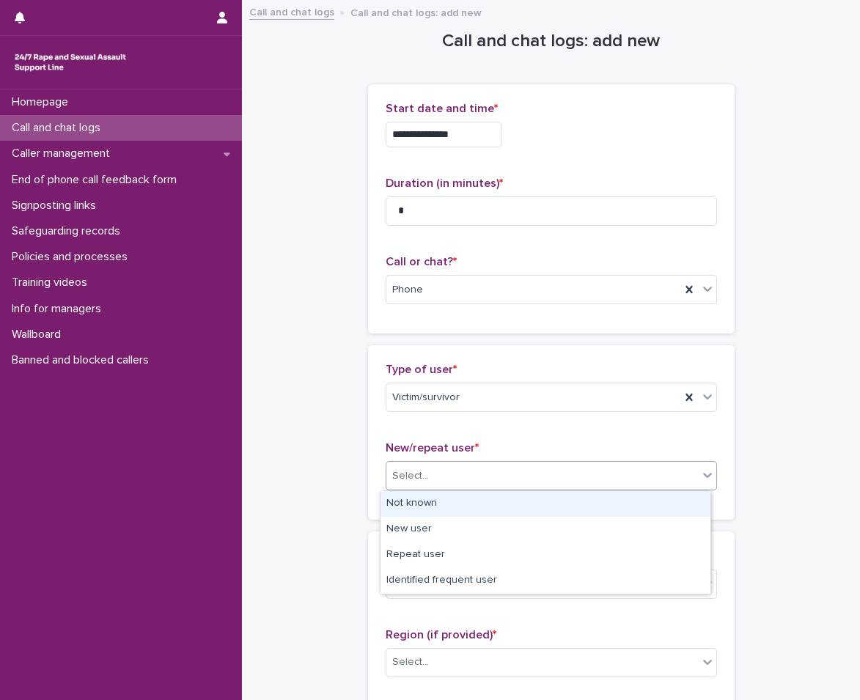
click at [411, 495] on div "Not known" at bounding box center [545, 504] width 330 height 26
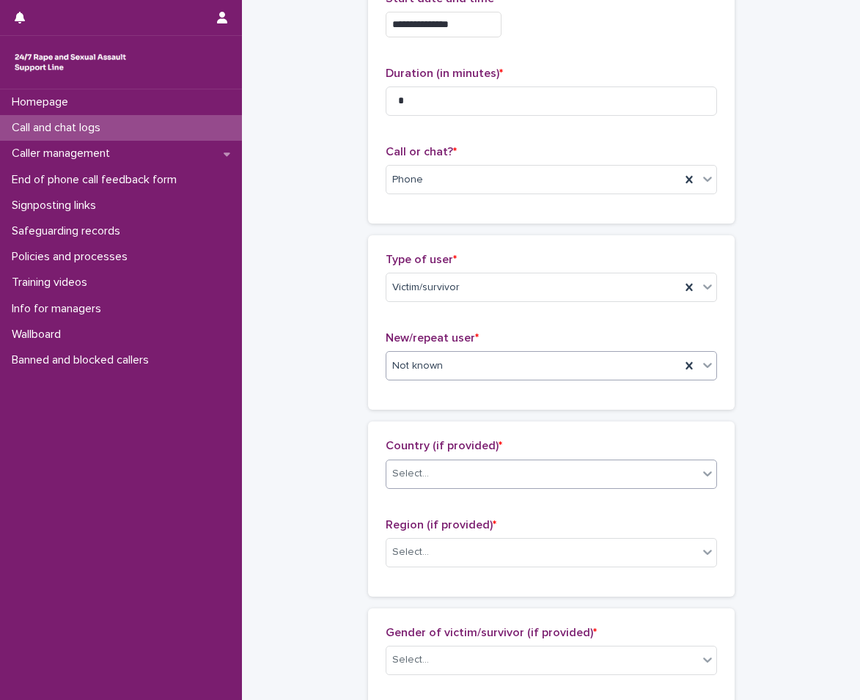
scroll to position [147, 0]
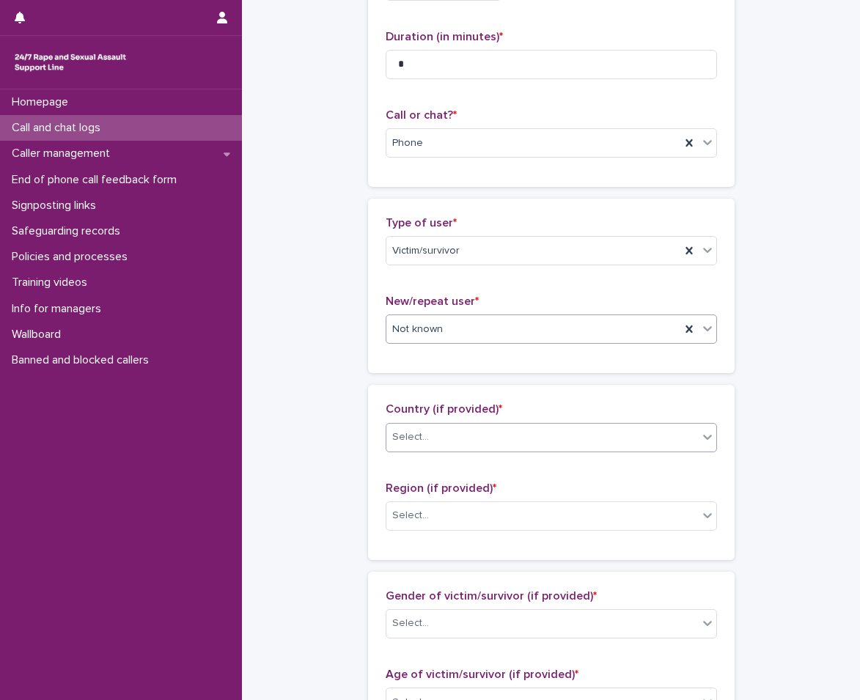
click at [430, 444] on div at bounding box center [430, 437] width 1 height 15
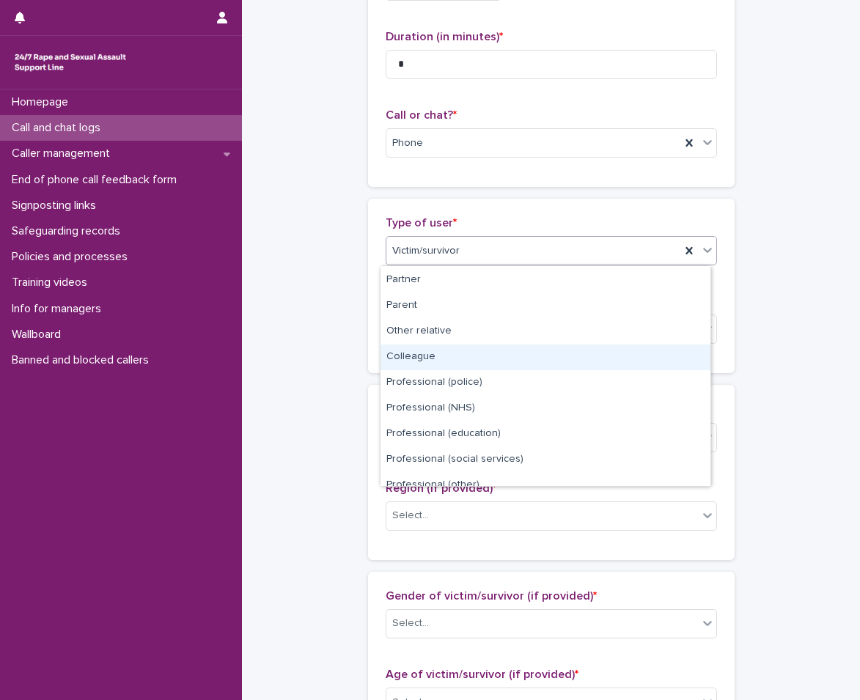
scroll to position [73, 0]
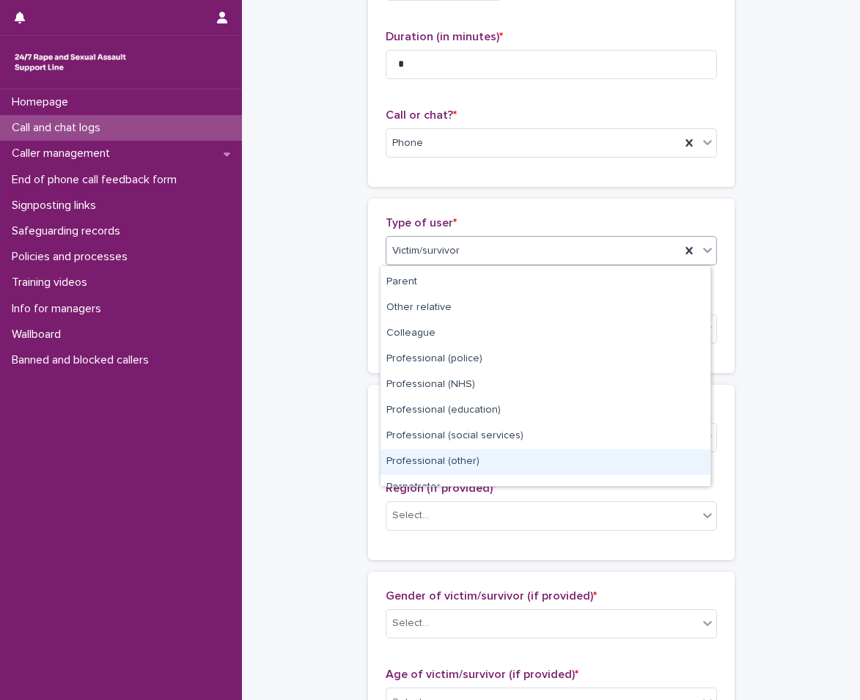
click at [534, 463] on div "Professional (other)" at bounding box center [545, 462] width 330 height 26
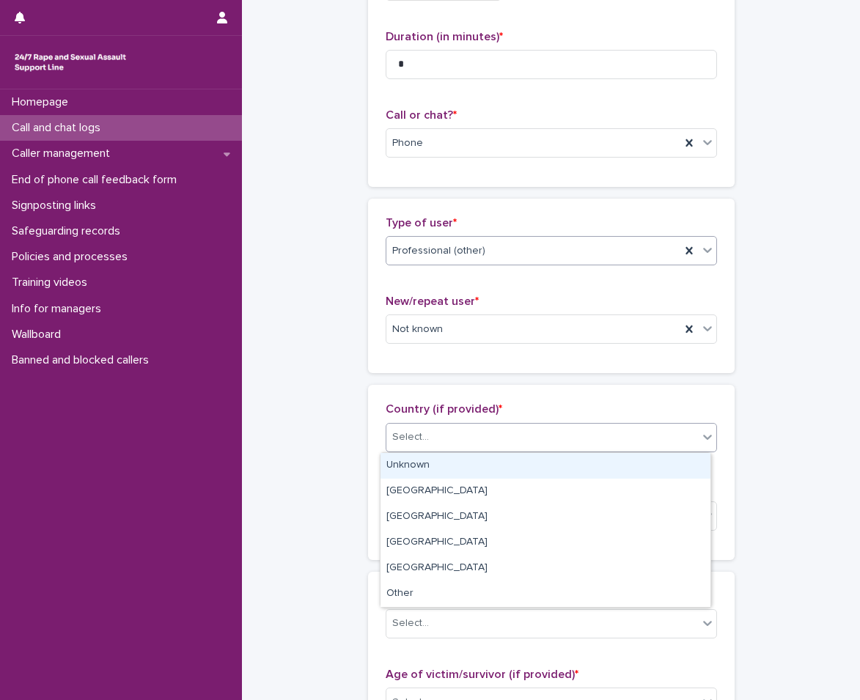
click at [433, 436] on div "Select..." at bounding box center [542, 437] width 312 height 24
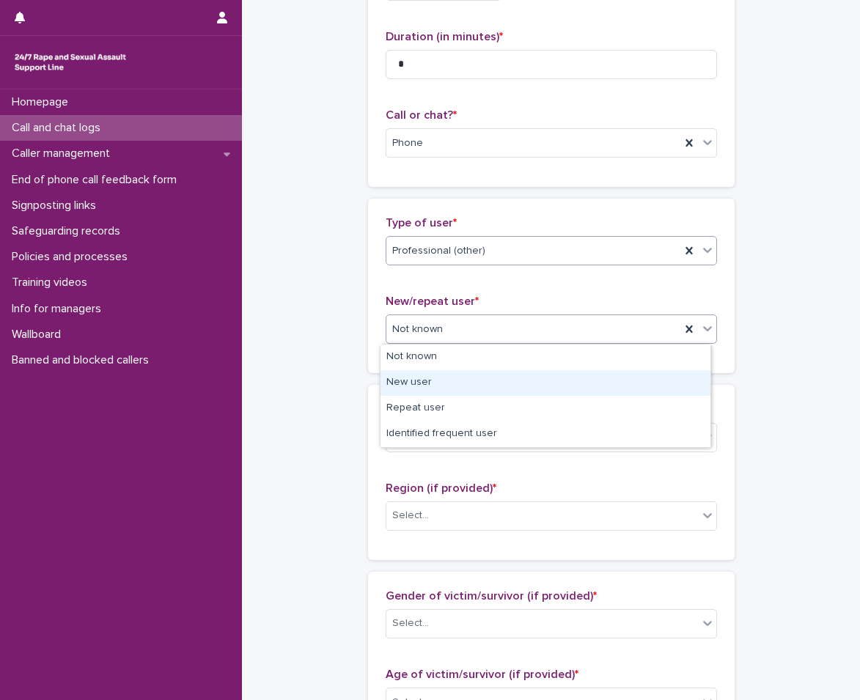
click at [414, 390] on div "New user" at bounding box center [545, 383] width 330 height 26
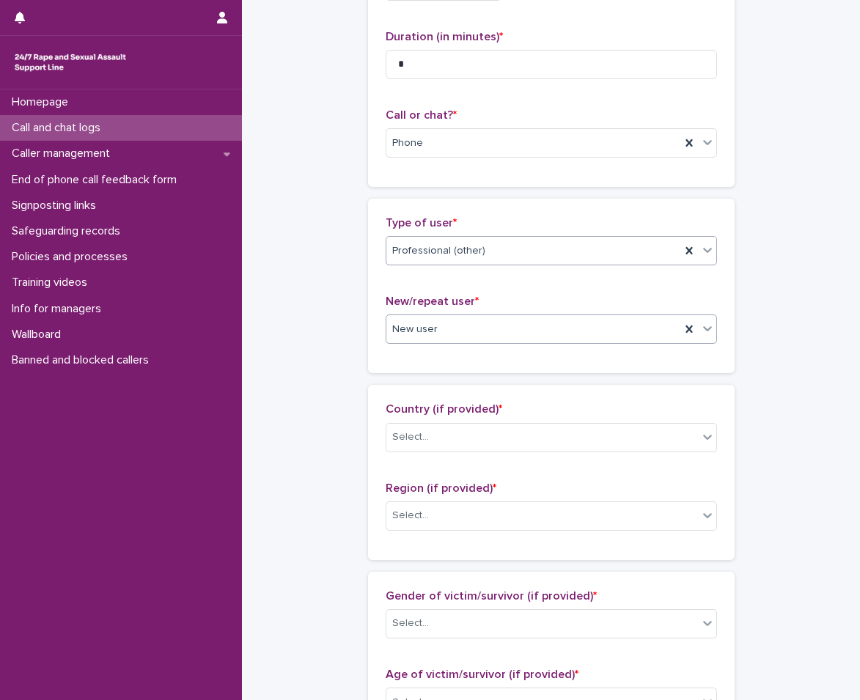
scroll to position [220, 0]
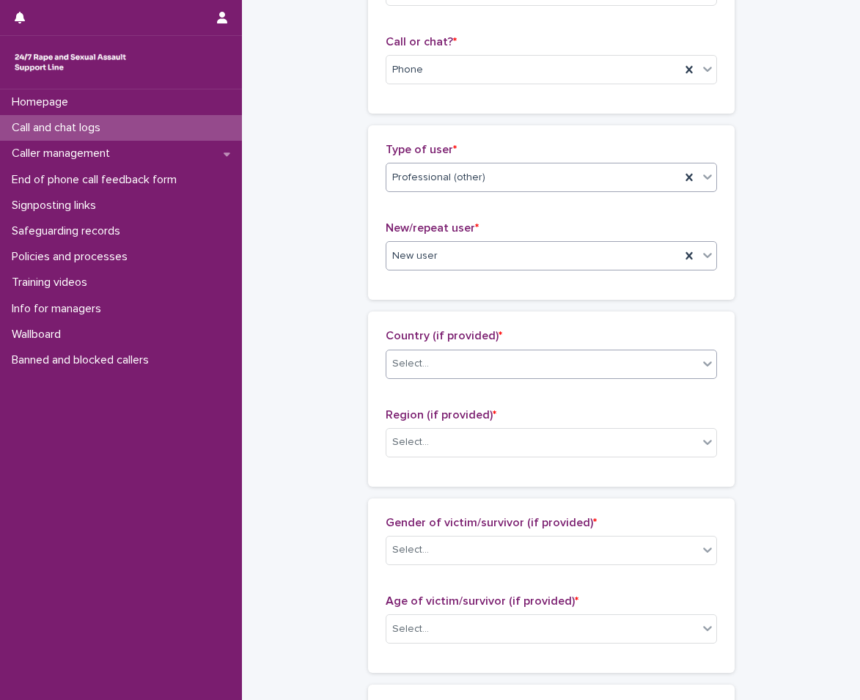
click at [430, 363] on div "Select..." at bounding box center [542, 364] width 312 height 24
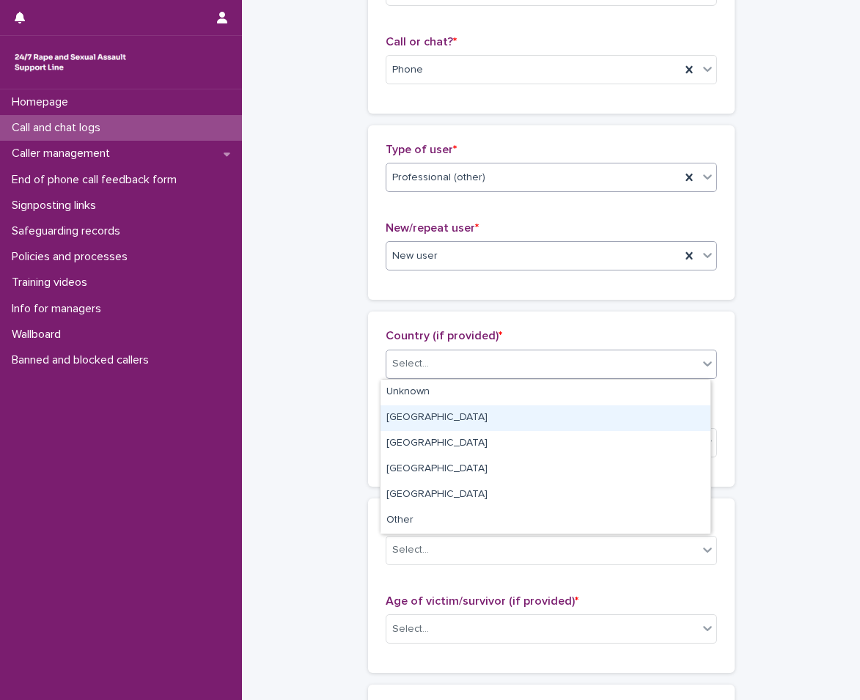
click at [419, 409] on div "[GEOGRAPHIC_DATA]" at bounding box center [545, 418] width 330 height 26
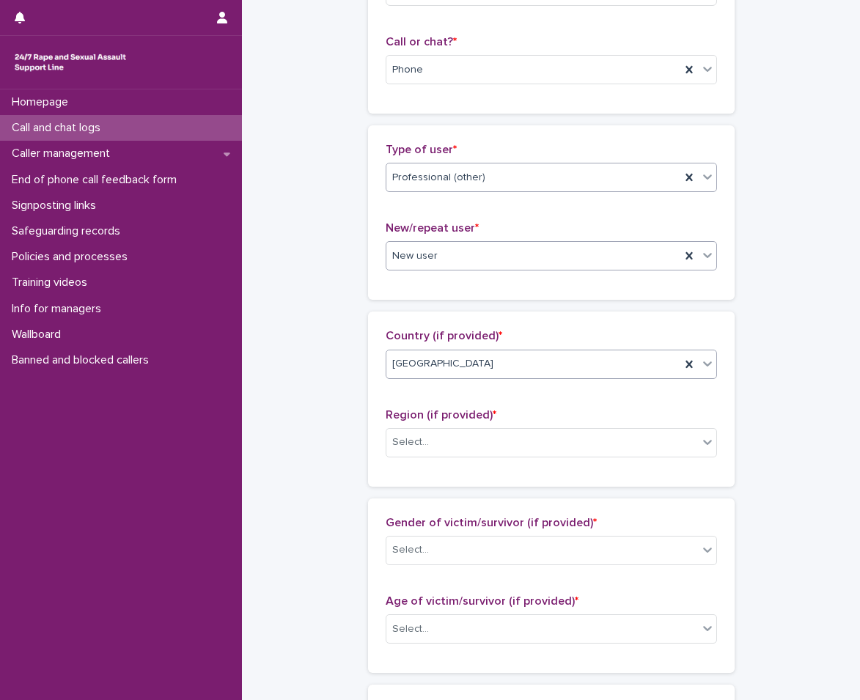
scroll to position [293, 0]
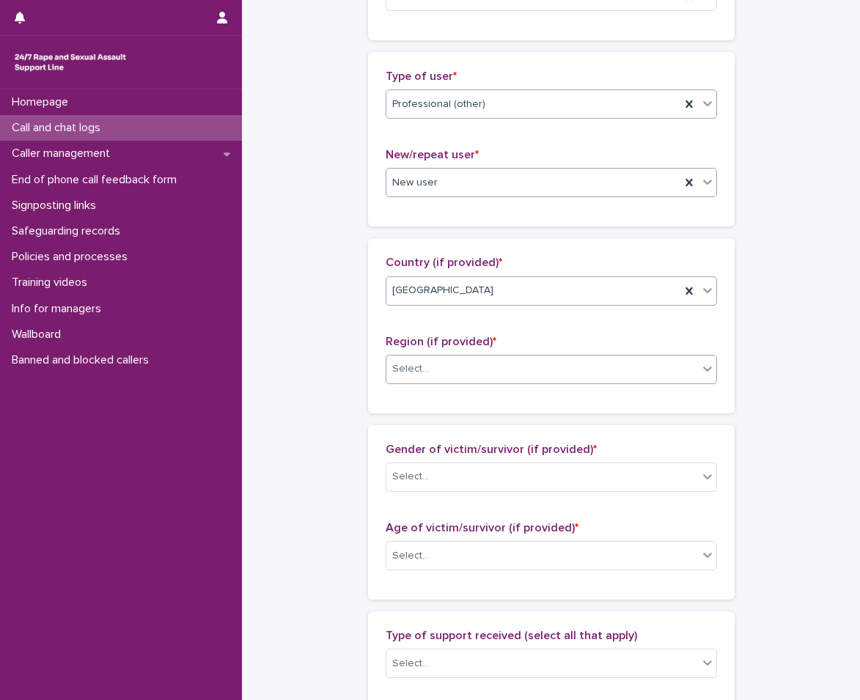
click at [432, 367] on div "Select..." at bounding box center [542, 369] width 312 height 24
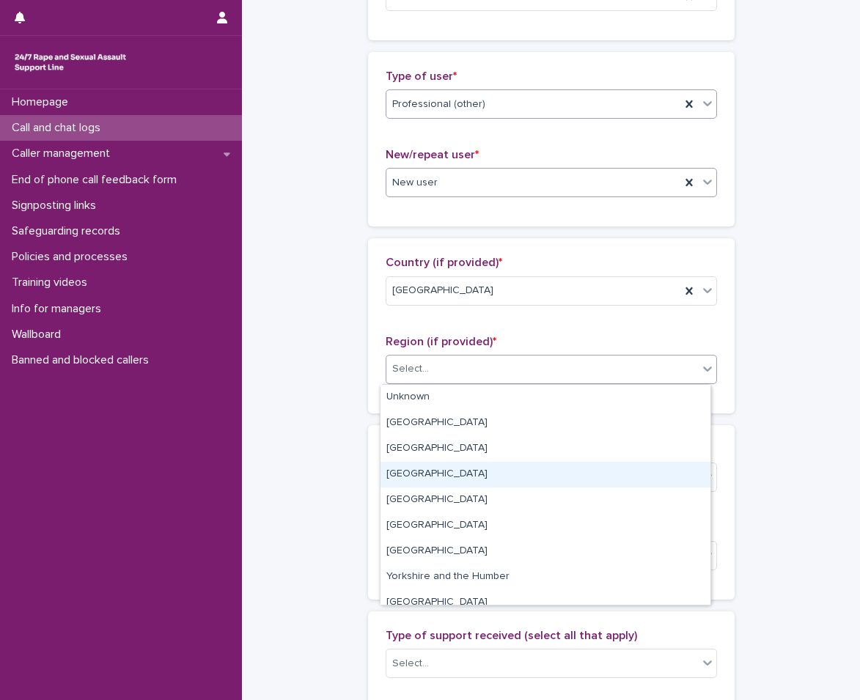
click at [429, 468] on div "[GEOGRAPHIC_DATA]" at bounding box center [545, 475] width 330 height 26
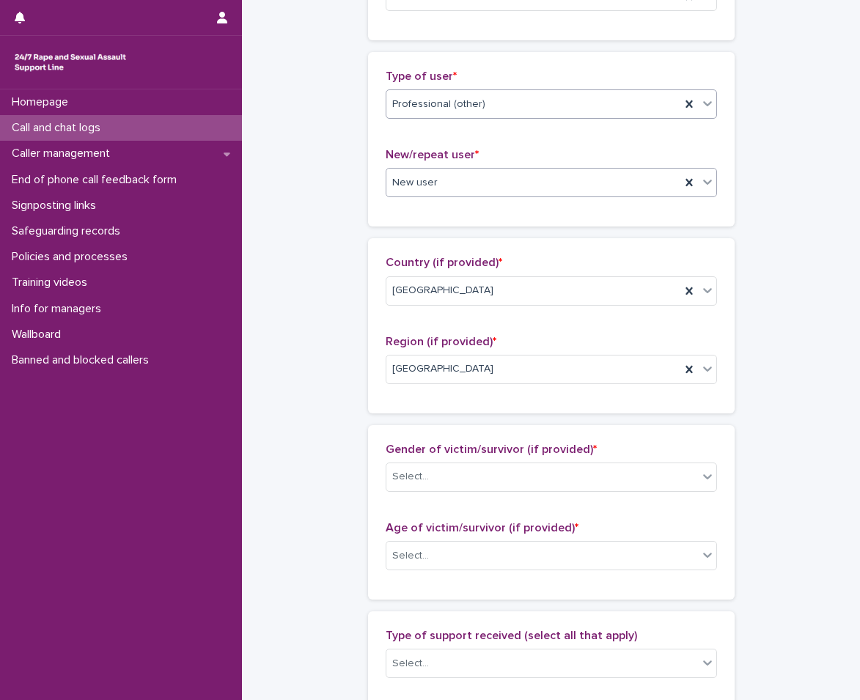
click at [433, 492] on div "Gender of victim/survivor (if provided) * Select..." at bounding box center [551, 473] width 331 height 61
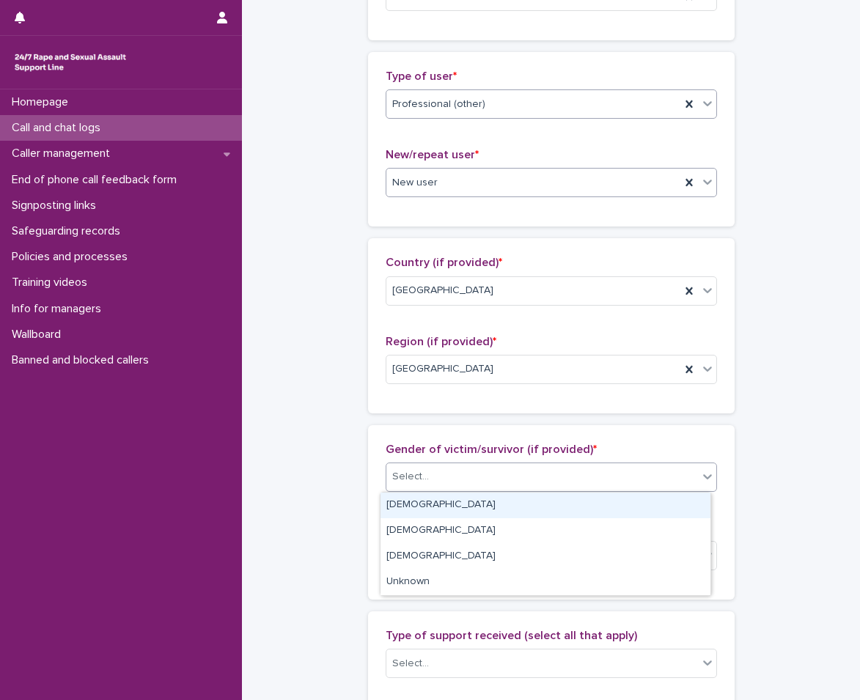
click at [436, 480] on div "Select..." at bounding box center [542, 477] width 312 height 24
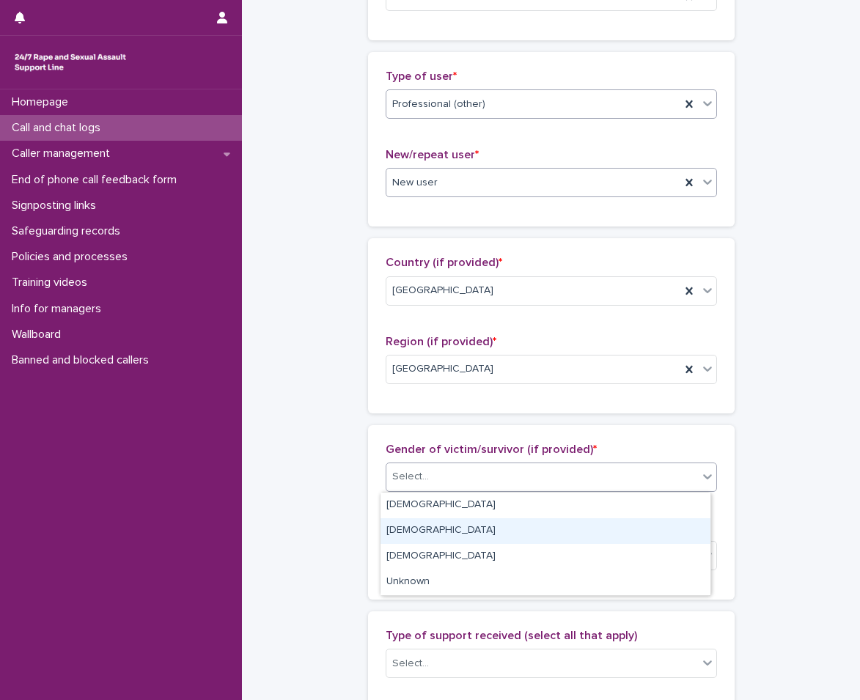
click at [423, 526] on div "[DEMOGRAPHIC_DATA]" at bounding box center [545, 531] width 330 height 26
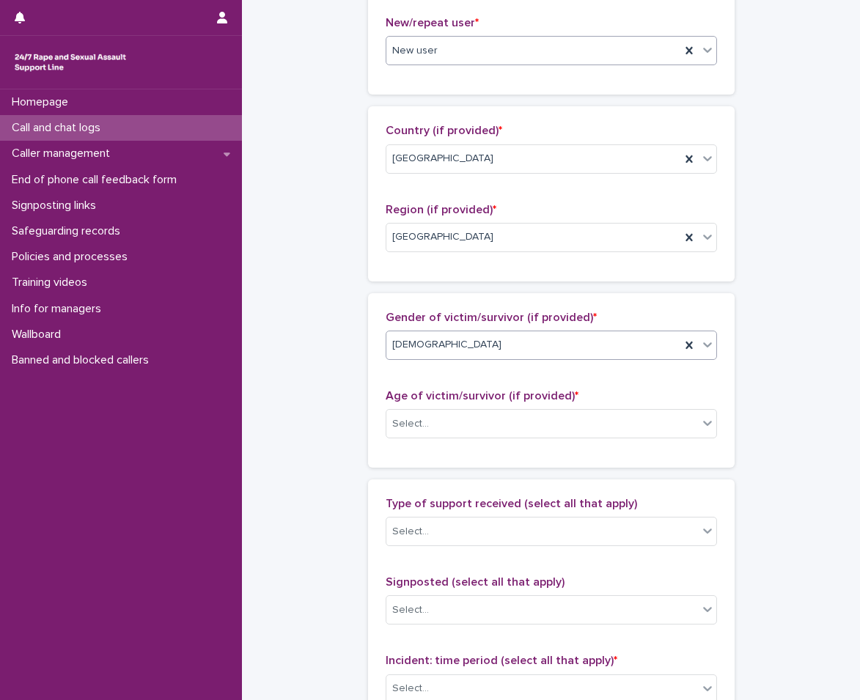
scroll to position [440, 0]
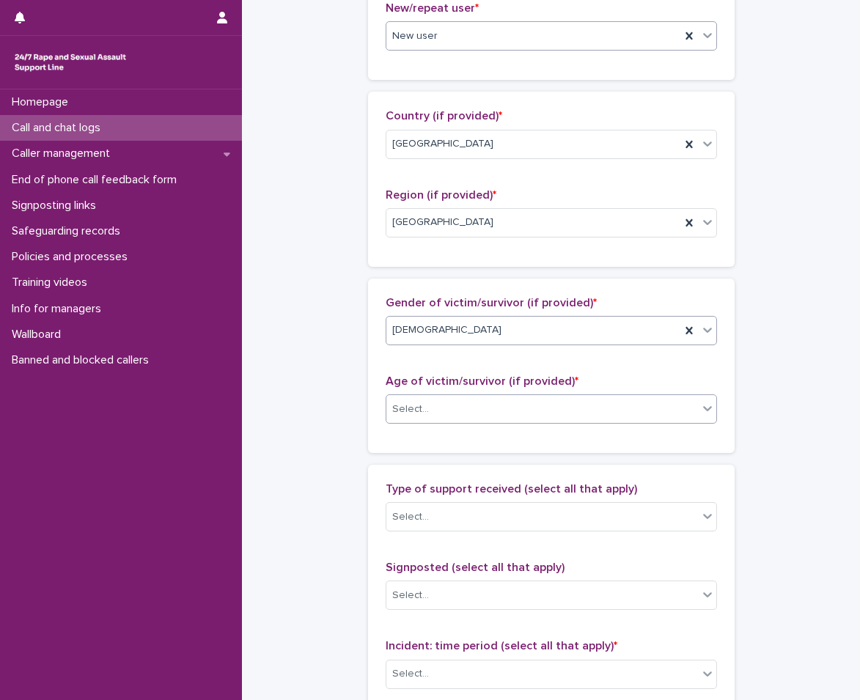
click at [430, 406] on div "Select..." at bounding box center [542, 409] width 312 height 24
drag, startPoint x: 392, startPoint y: 301, endPoint x: 392, endPoint y: 314, distance: 13.2
click at [392, 314] on div "Gender of victim/survivor (if provided) * [DEMOGRAPHIC_DATA]" at bounding box center [551, 326] width 331 height 61
drag, startPoint x: 392, startPoint y: 314, endPoint x: 415, endPoint y: 331, distance: 28.7
click at [415, 331] on div "[DEMOGRAPHIC_DATA]" at bounding box center [533, 330] width 294 height 24
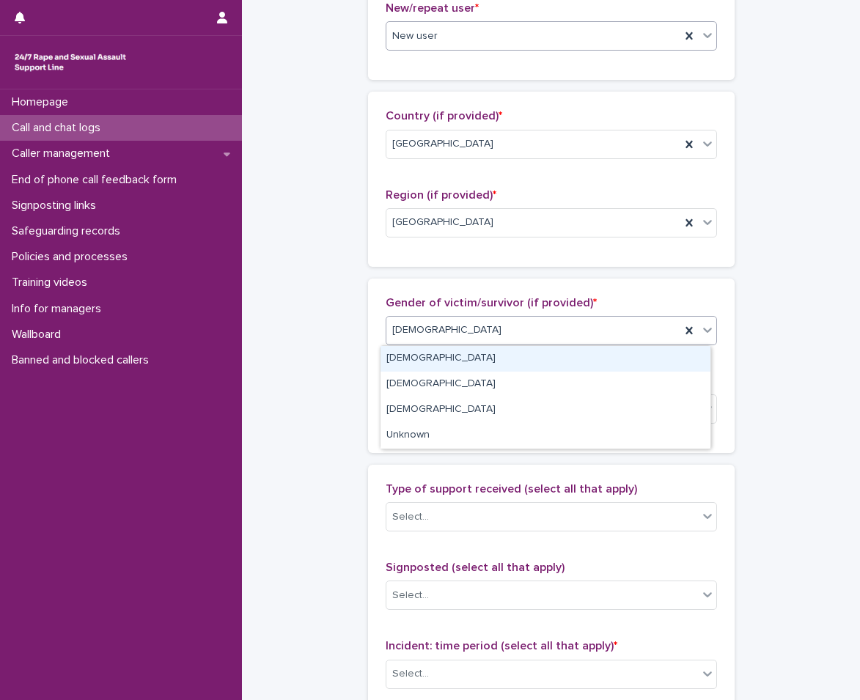
drag, startPoint x: 402, startPoint y: 372, endPoint x: 406, endPoint y: 361, distance: 11.2
click at [405, 361] on div "[DEMOGRAPHIC_DATA]" at bounding box center [545, 359] width 330 height 26
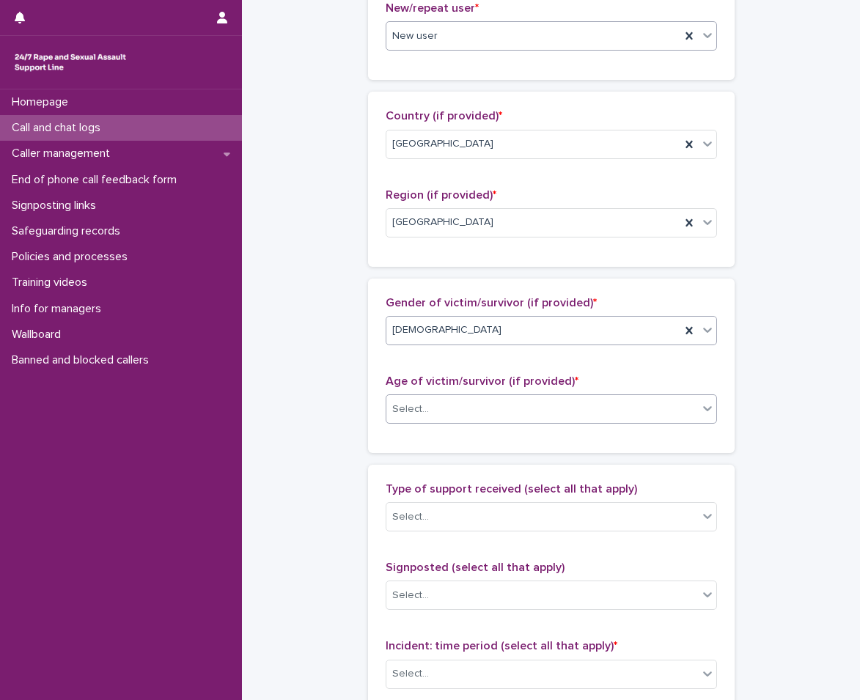
click at [410, 407] on div "Select..." at bounding box center [410, 409] width 37 height 15
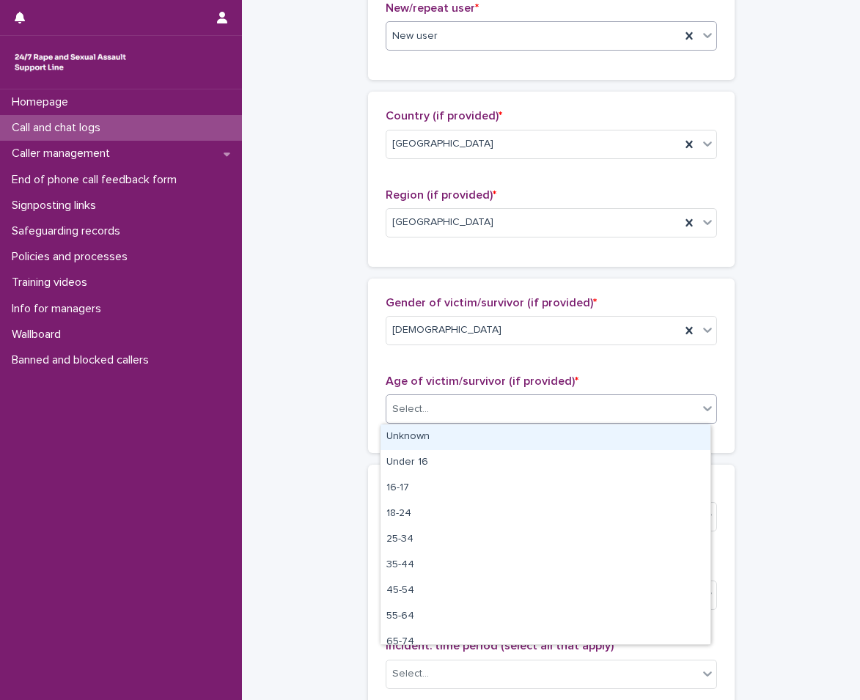
click at [402, 433] on div "Unknown" at bounding box center [545, 437] width 330 height 26
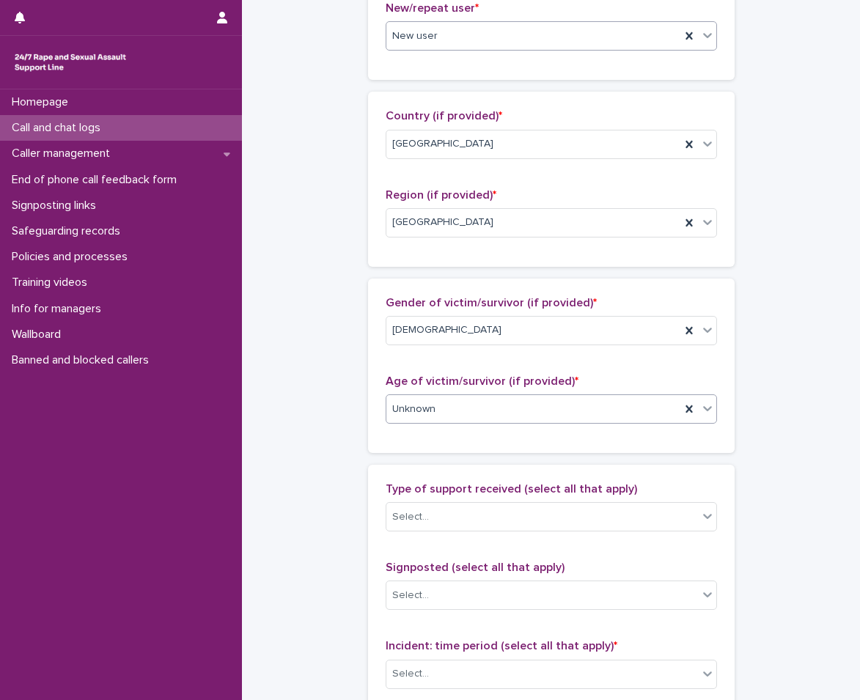
scroll to position [513, 0]
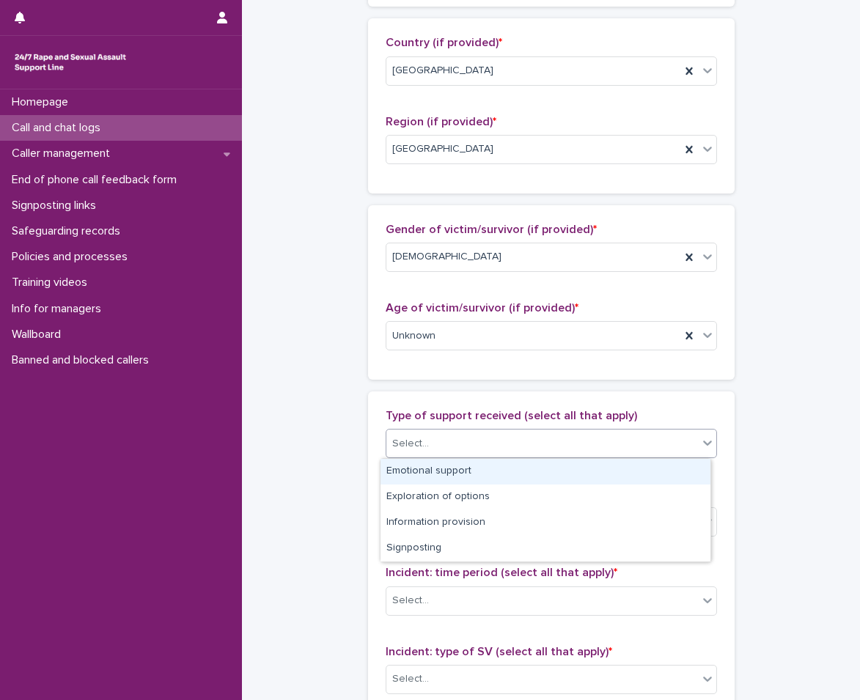
click at [416, 446] on div "Select..." at bounding box center [410, 443] width 37 height 15
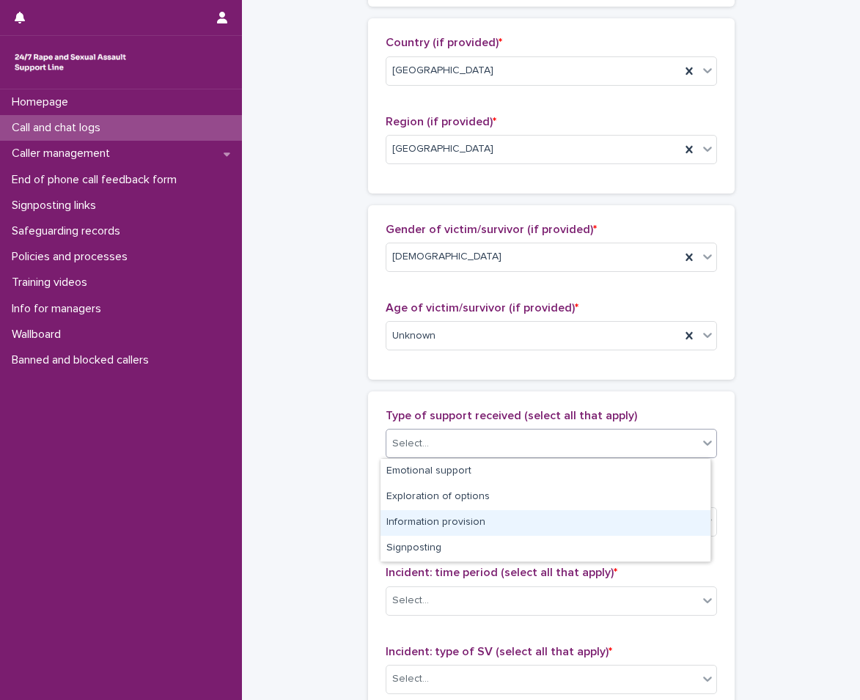
click at [424, 528] on div "Information provision" at bounding box center [545, 523] width 330 height 26
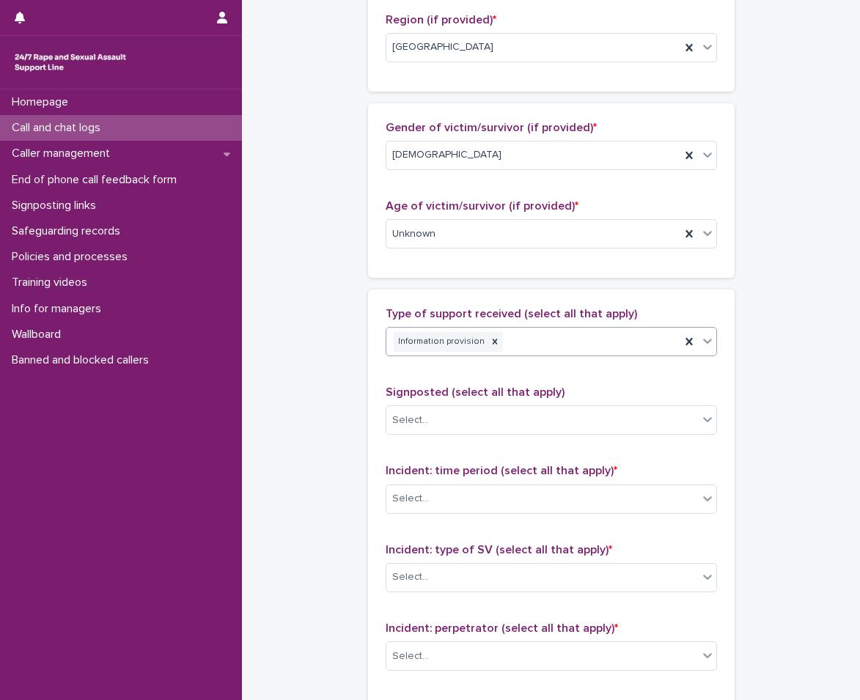
scroll to position [660, 0]
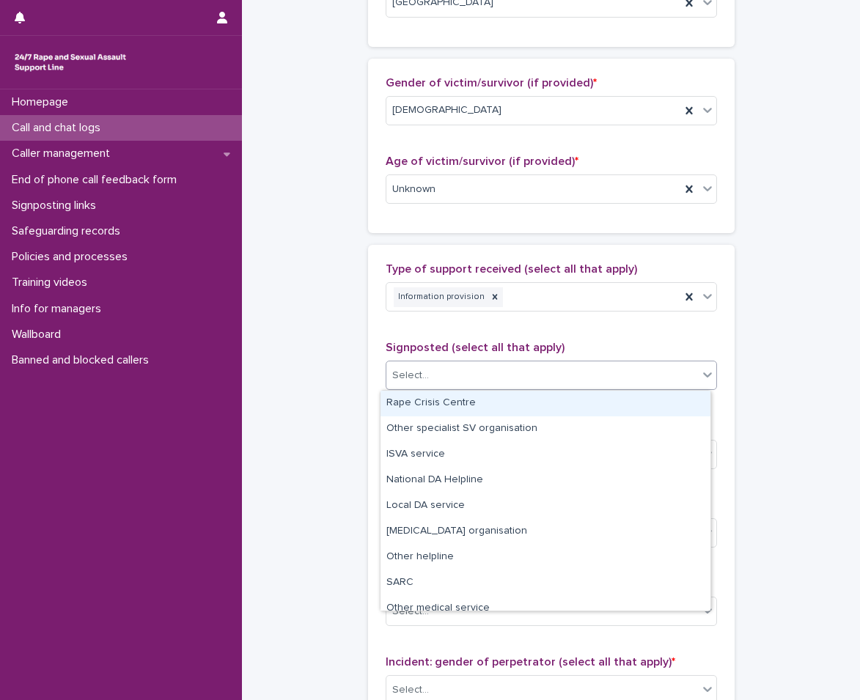
click at [438, 367] on div "Select..." at bounding box center [542, 376] width 312 height 24
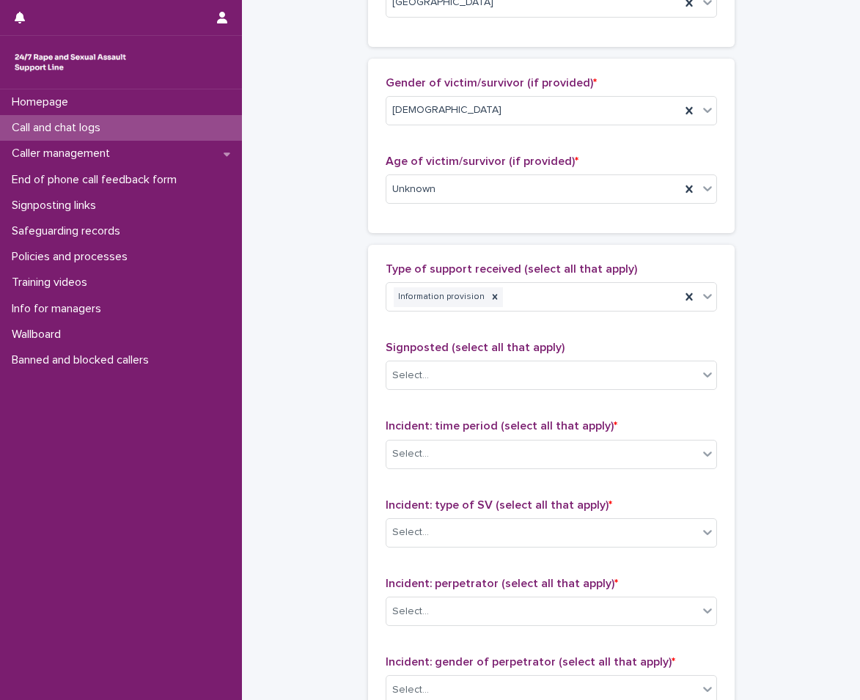
click at [377, 442] on div "Type of support received (select all that apply) Information provision Signpost…" at bounding box center [551, 569] width 367 height 649
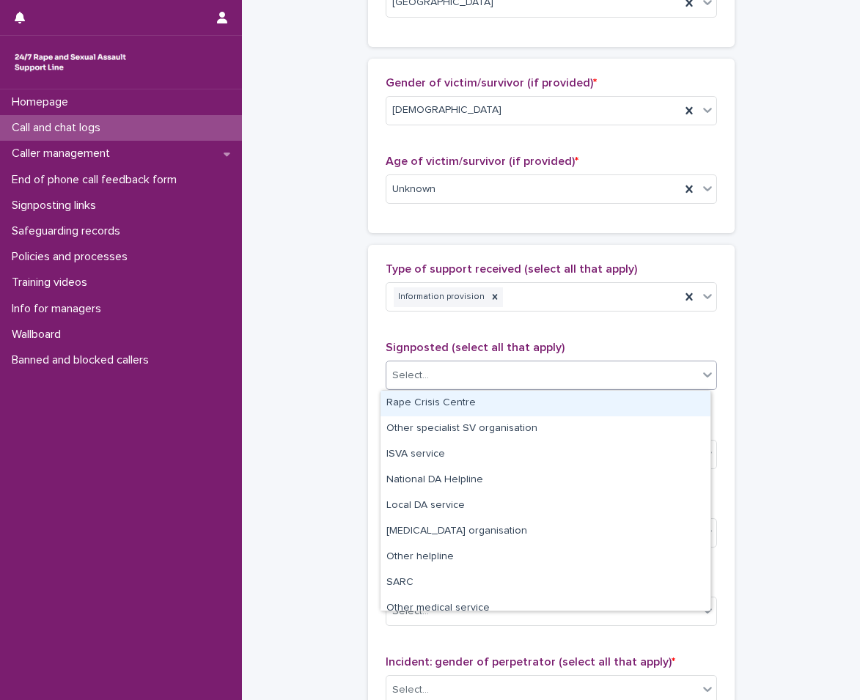
click at [441, 378] on div "Select..." at bounding box center [542, 376] width 312 height 24
click at [433, 397] on div "Rape Crisis Centre" at bounding box center [545, 404] width 330 height 26
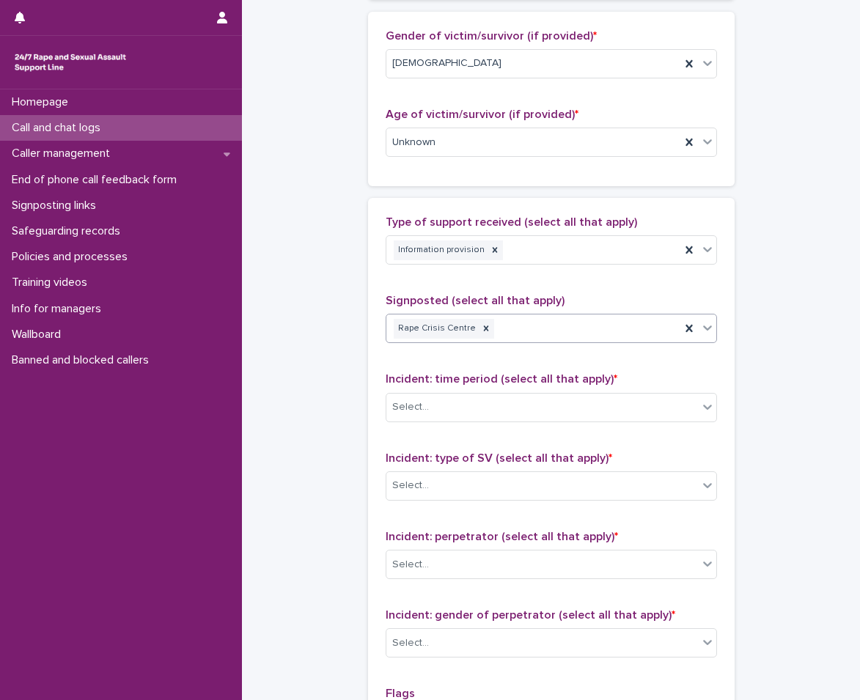
scroll to position [733, 0]
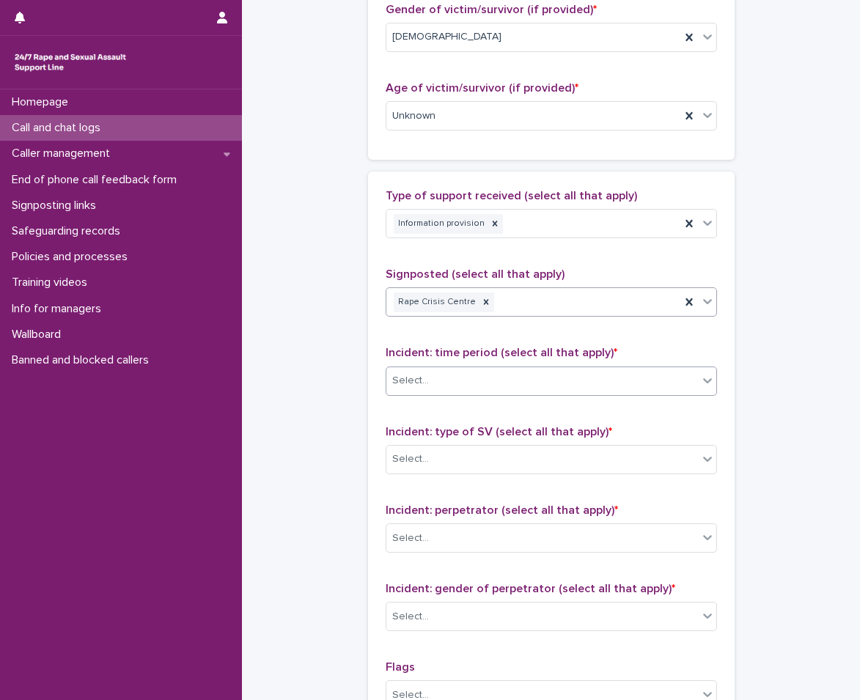
click at [447, 379] on div "Select..." at bounding box center [542, 381] width 312 height 24
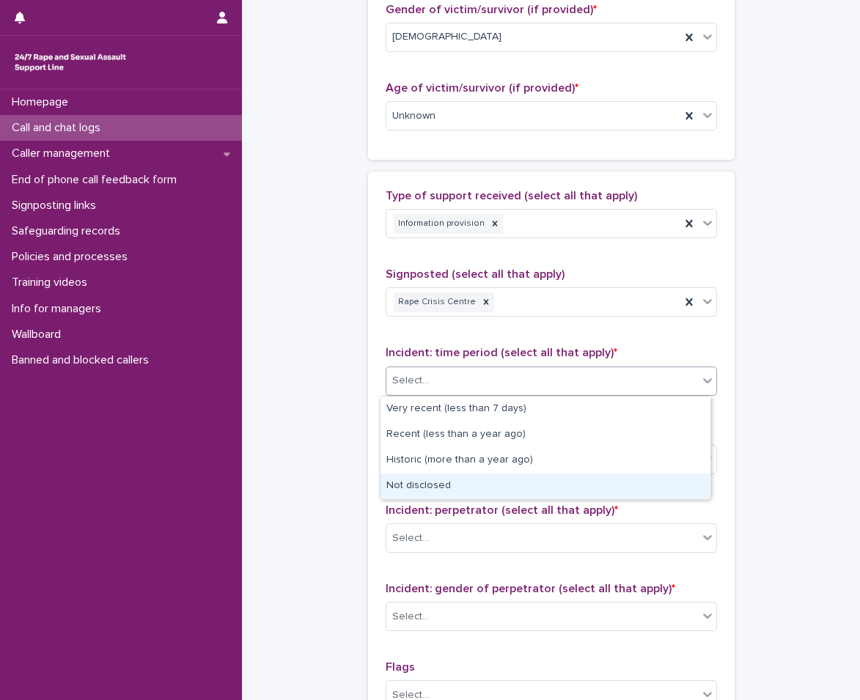
click at [433, 493] on div "Not disclosed" at bounding box center [545, 487] width 330 height 26
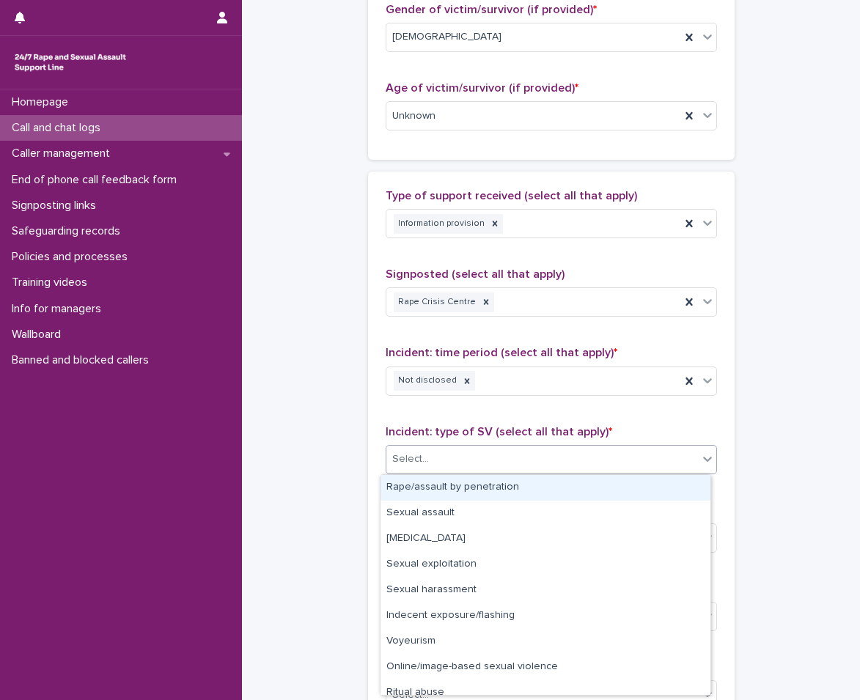
click at [450, 457] on div "Select..." at bounding box center [542, 459] width 312 height 24
click at [432, 47] on div "[DEMOGRAPHIC_DATA]" at bounding box center [533, 37] width 294 height 24
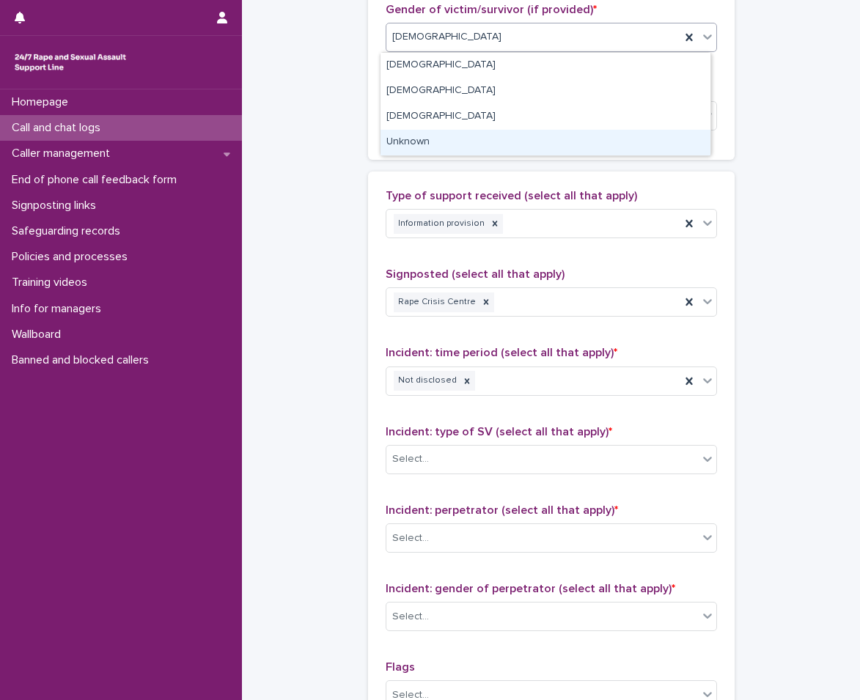
click at [419, 139] on div "Unknown" at bounding box center [545, 143] width 330 height 26
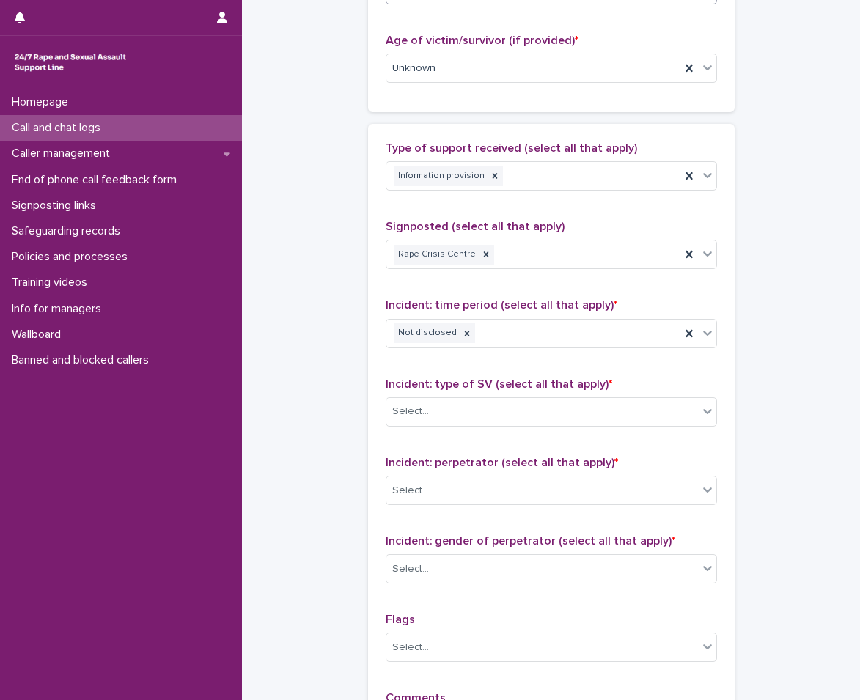
scroll to position [806, 0]
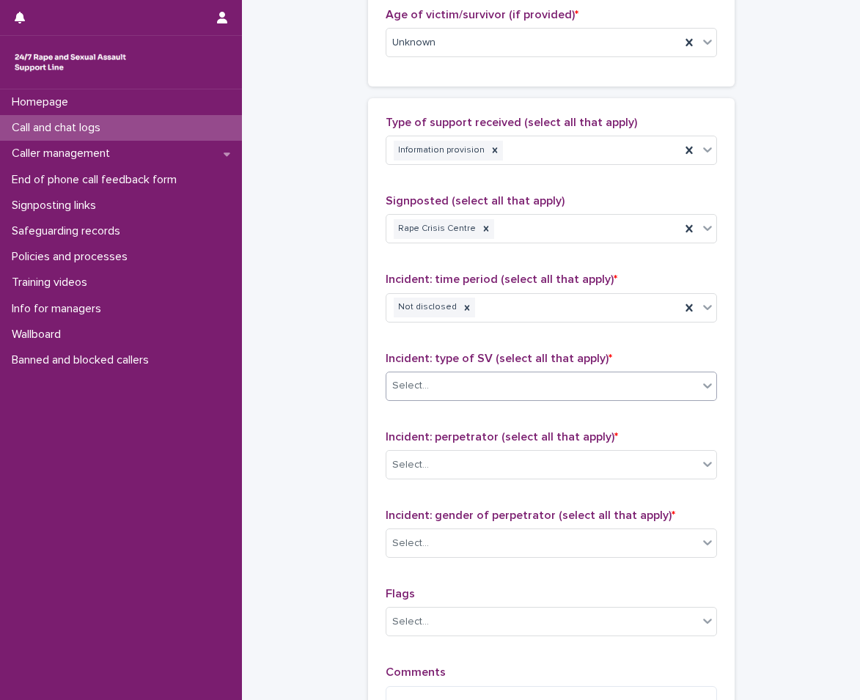
click at [437, 394] on div "Select..." at bounding box center [542, 386] width 312 height 24
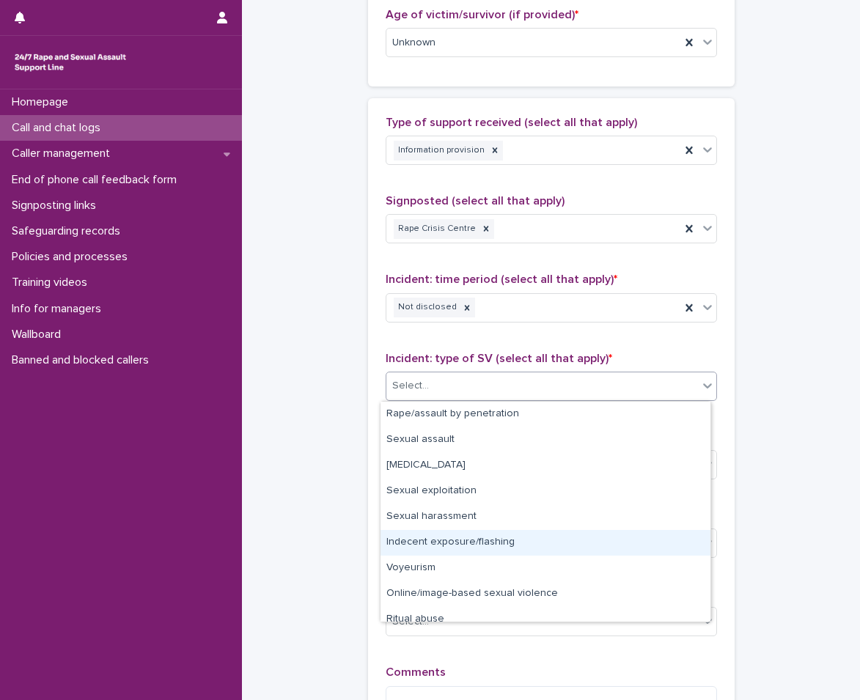
scroll to position [37, 0]
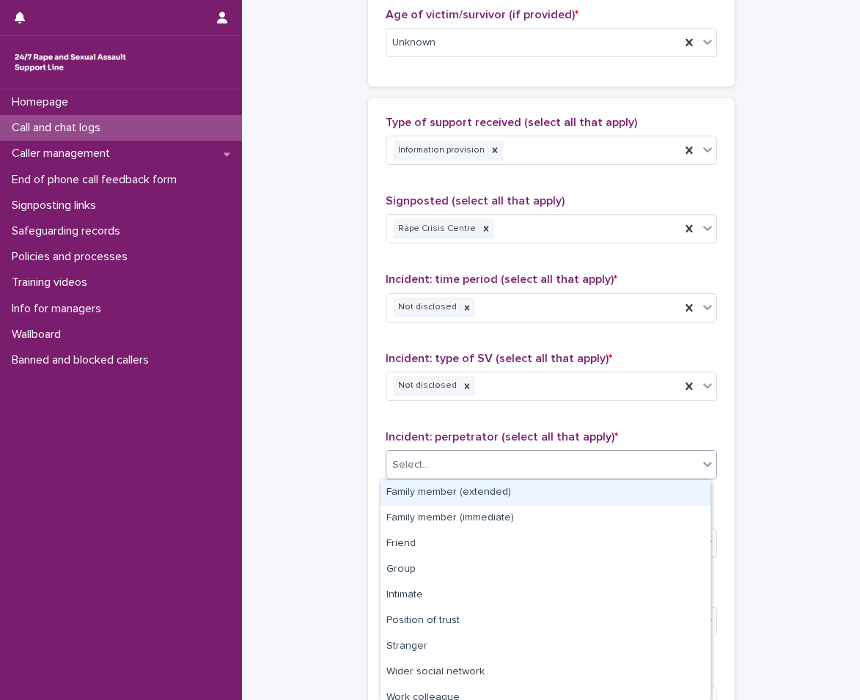
click at [445, 465] on div "Select..." at bounding box center [542, 465] width 312 height 24
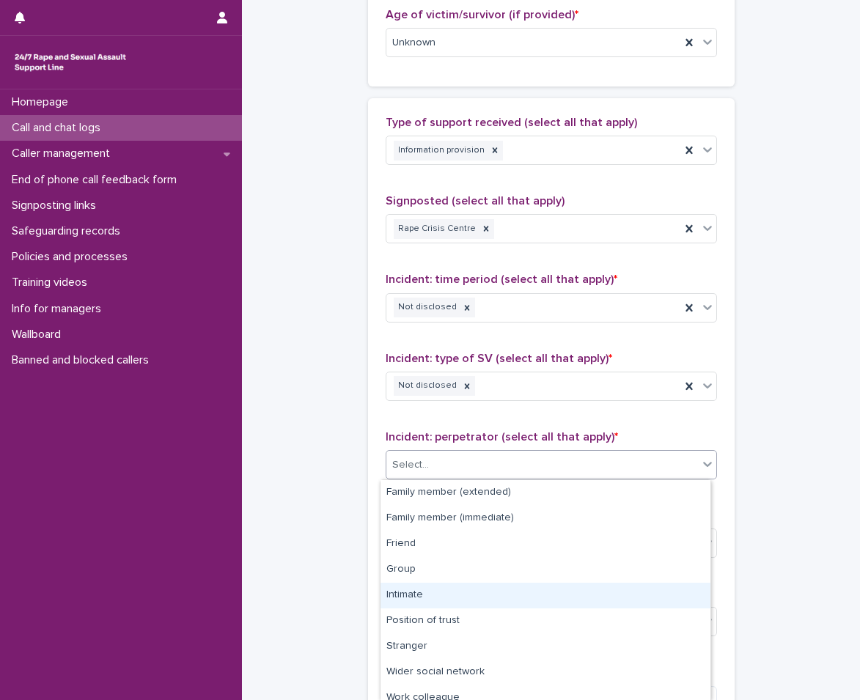
scroll to position [62, 0]
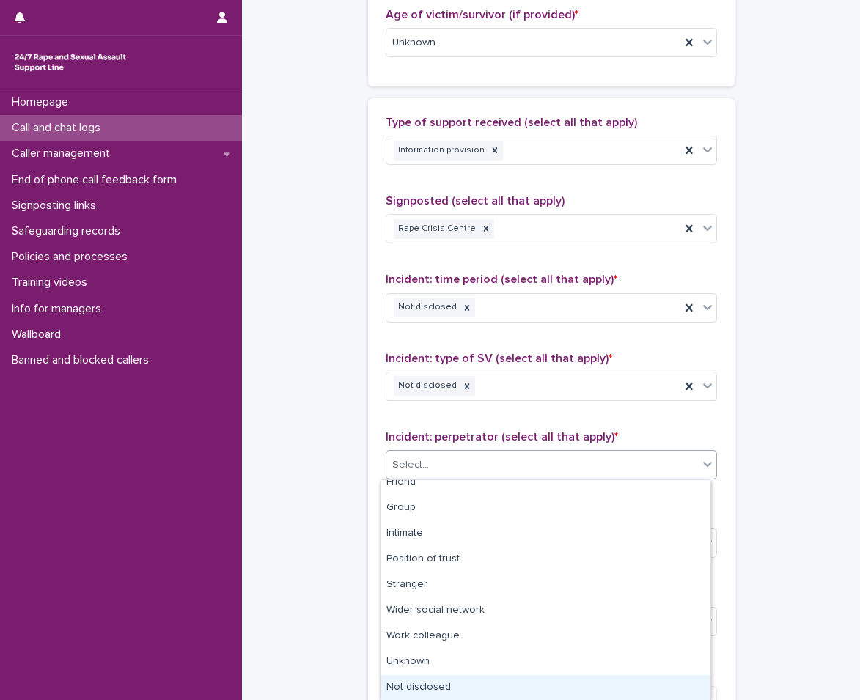
click at [429, 685] on div "Not disclosed" at bounding box center [545, 688] width 330 height 26
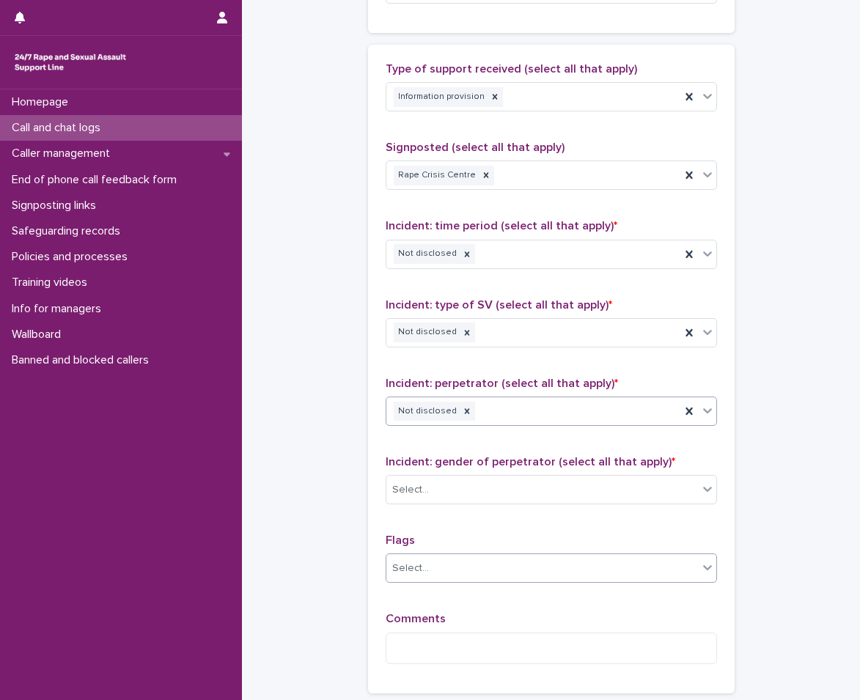
scroll to position [1003, 0]
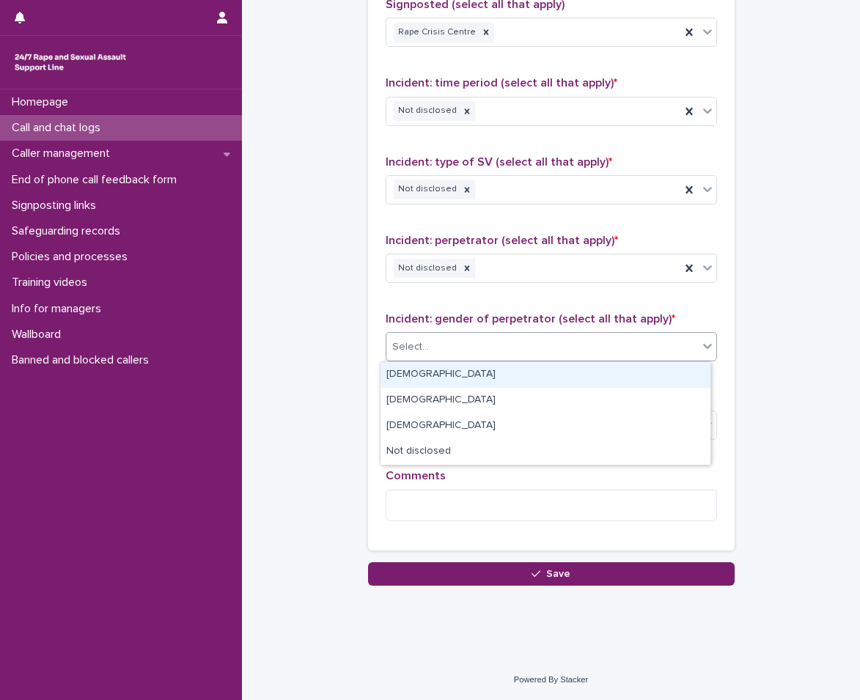
click at [415, 337] on div "Select..." at bounding box center [542, 347] width 312 height 24
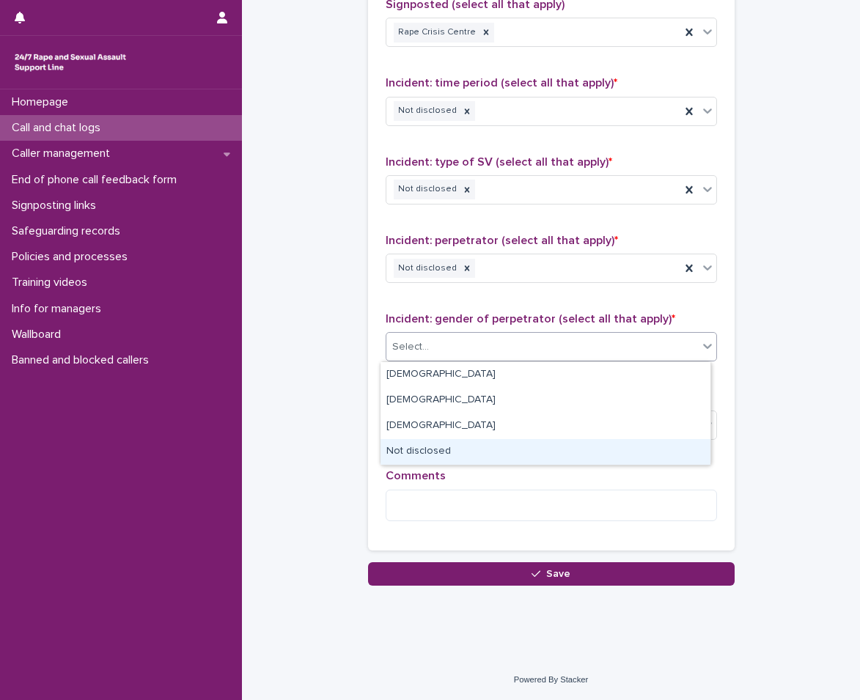
click at [427, 456] on div "Not disclosed" at bounding box center [545, 452] width 330 height 26
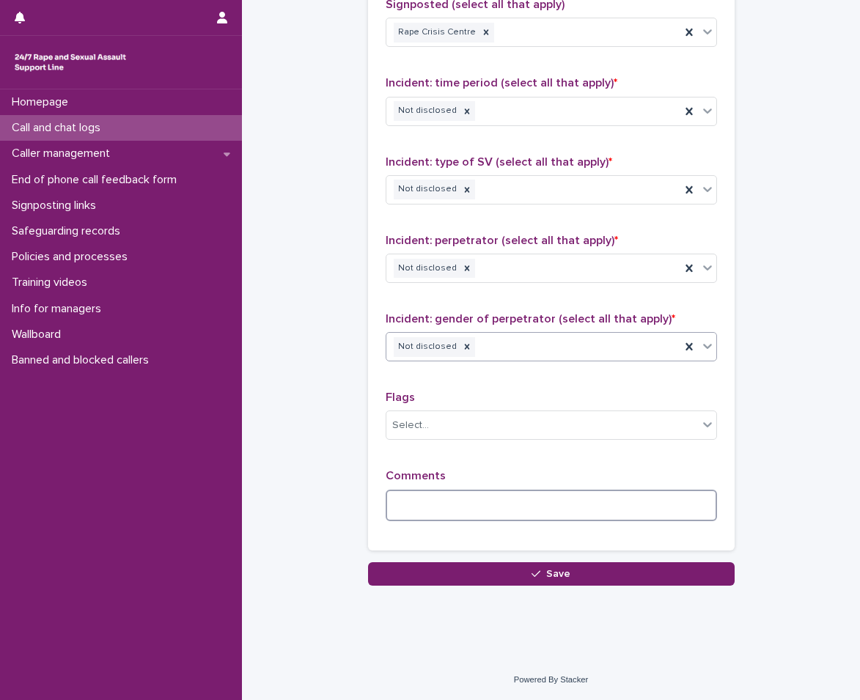
click at [416, 506] on textarea at bounding box center [551, 506] width 331 height 32
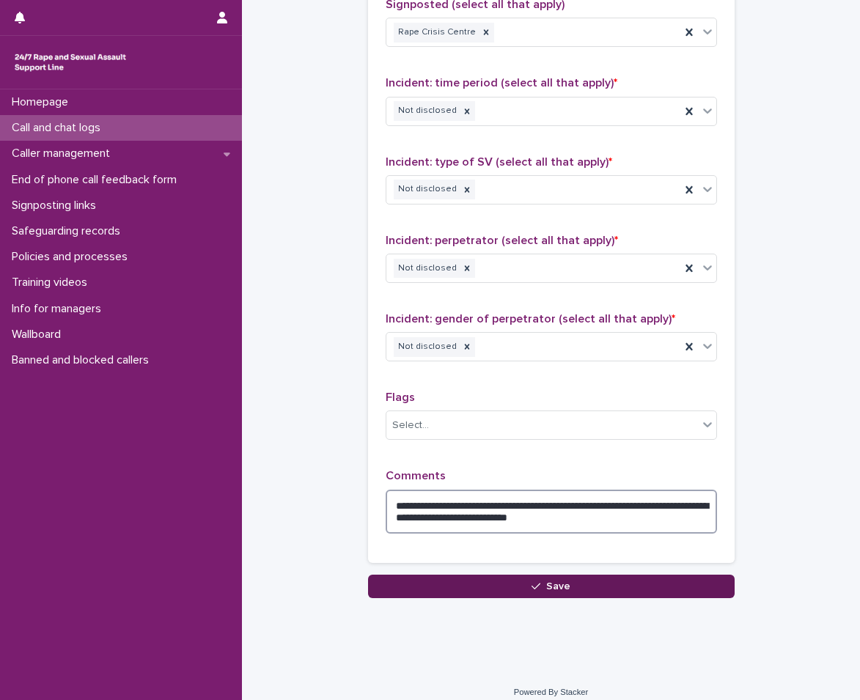
type textarea "**********"
click at [603, 595] on button "Save" at bounding box center [551, 586] width 367 height 23
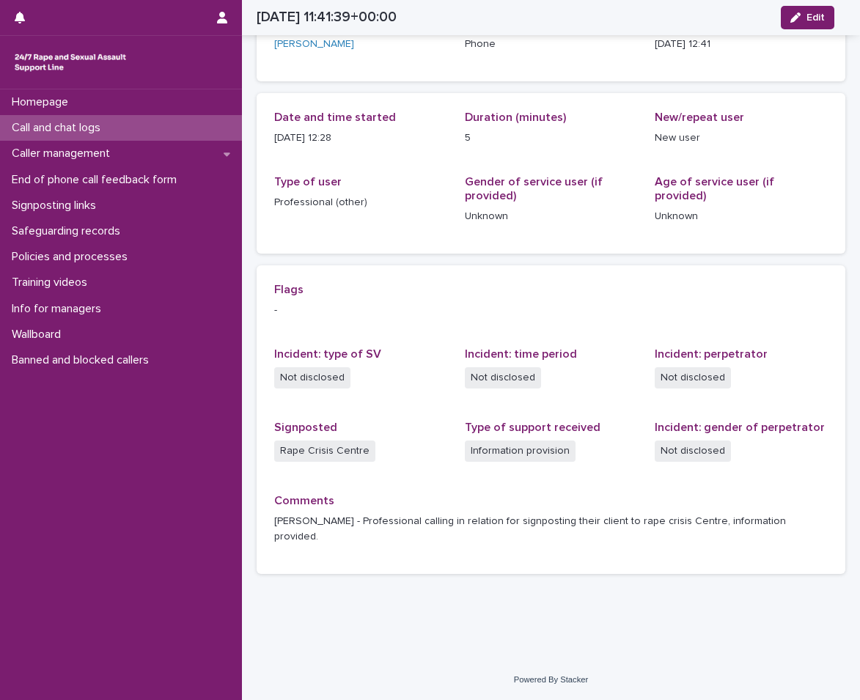
scroll to position [93, 0]
